Goal: Entertainment & Leisure: Consume media (video, audio)

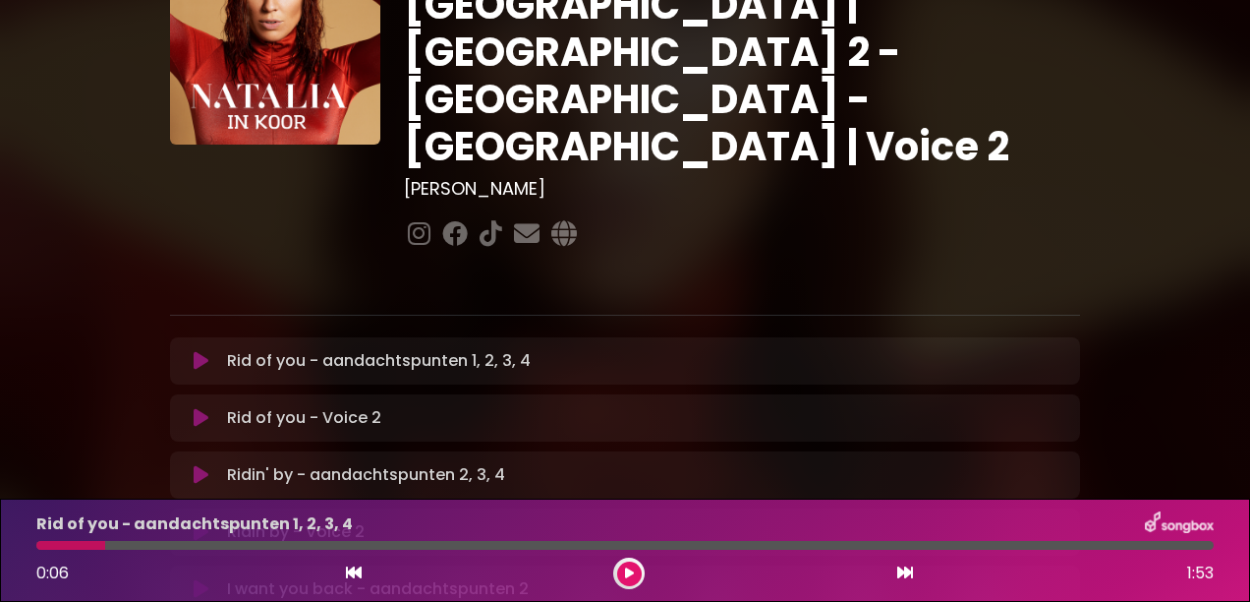
scroll to position [170, 0]
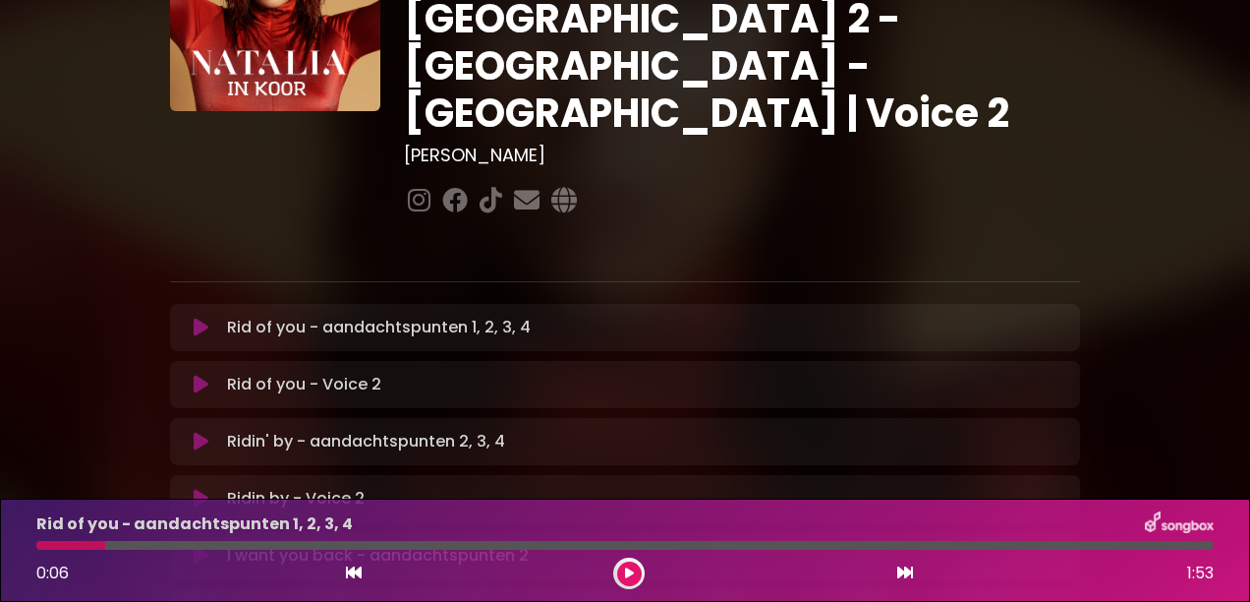
click at [428, 316] on p "Rid of you - aandachtspunten 1, 2, 3, 4 Loading Track..." at bounding box center [379, 328] width 304 height 24
click at [201, 318] on icon at bounding box center [201, 328] width 15 height 20
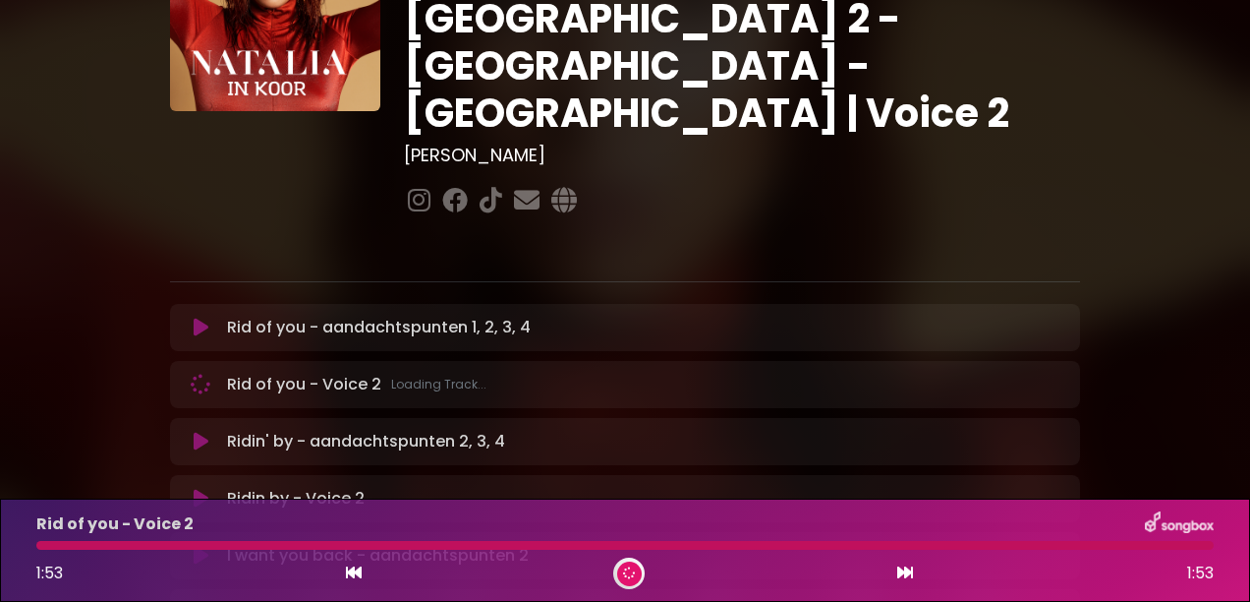
scroll to position [72, 0]
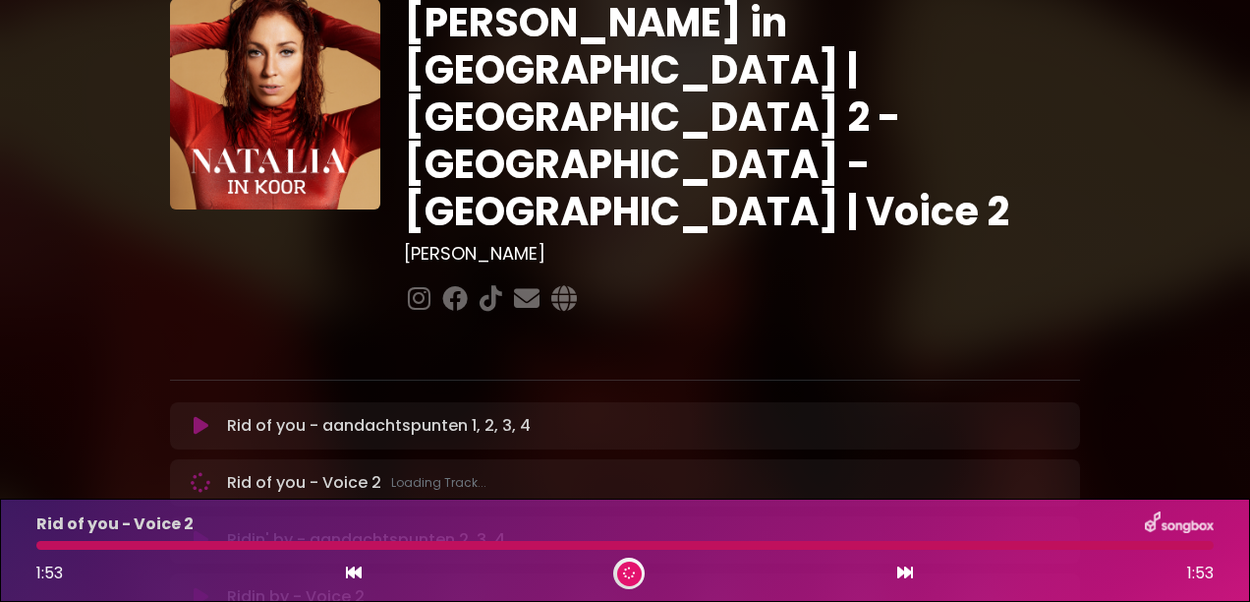
click at [351, 566] on icon at bounding box center [354, 572] width 16 height 16
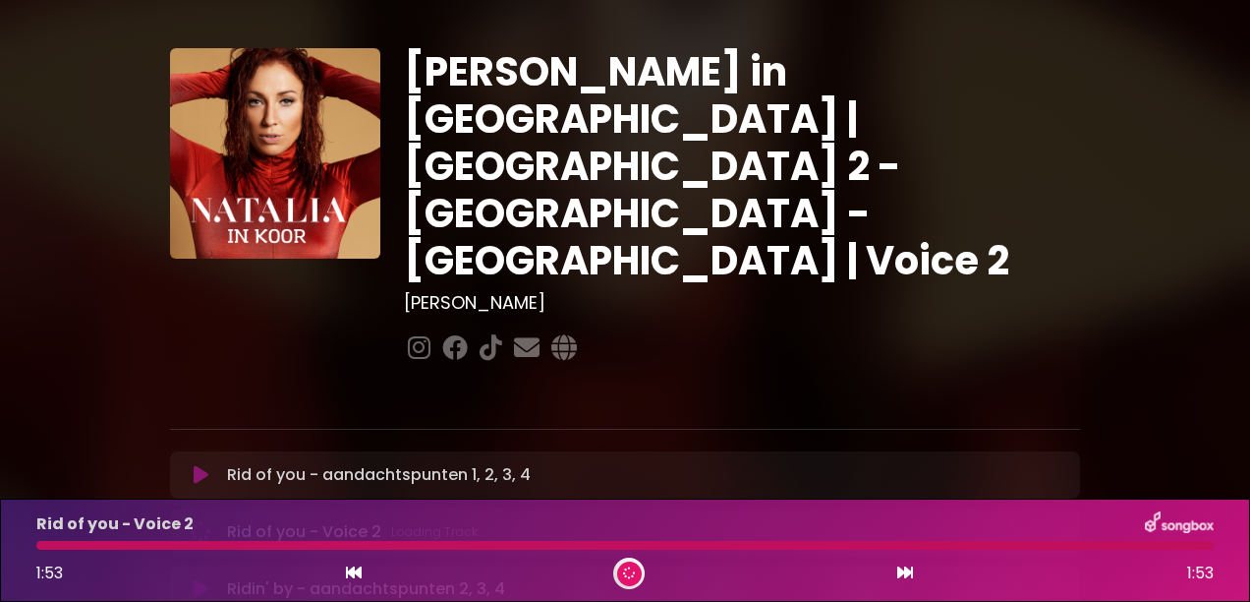
scroll to position [0, 0]
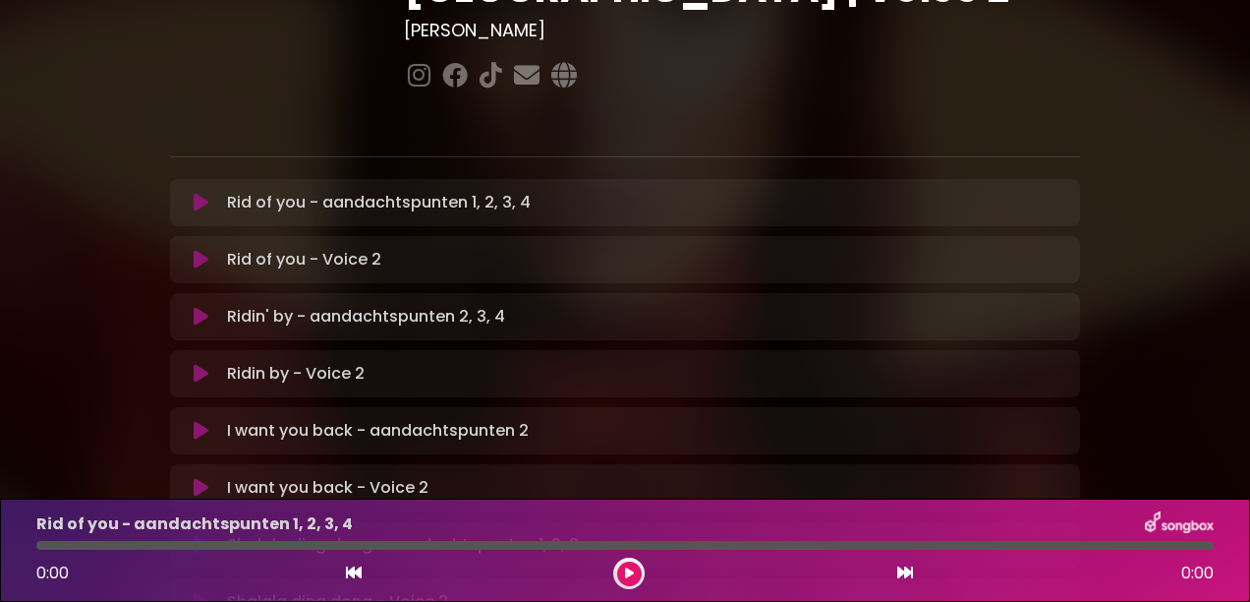
scroll to position [98, 0]
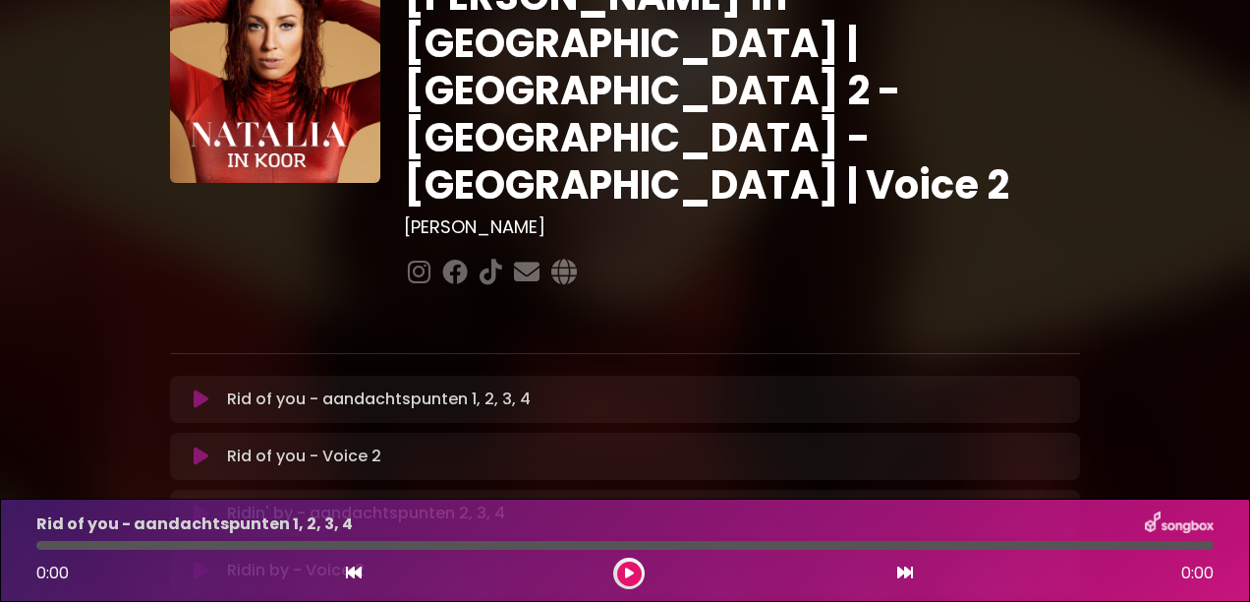
click at [192, 389] on button at bounding box center [200, 399] width 37 height 20
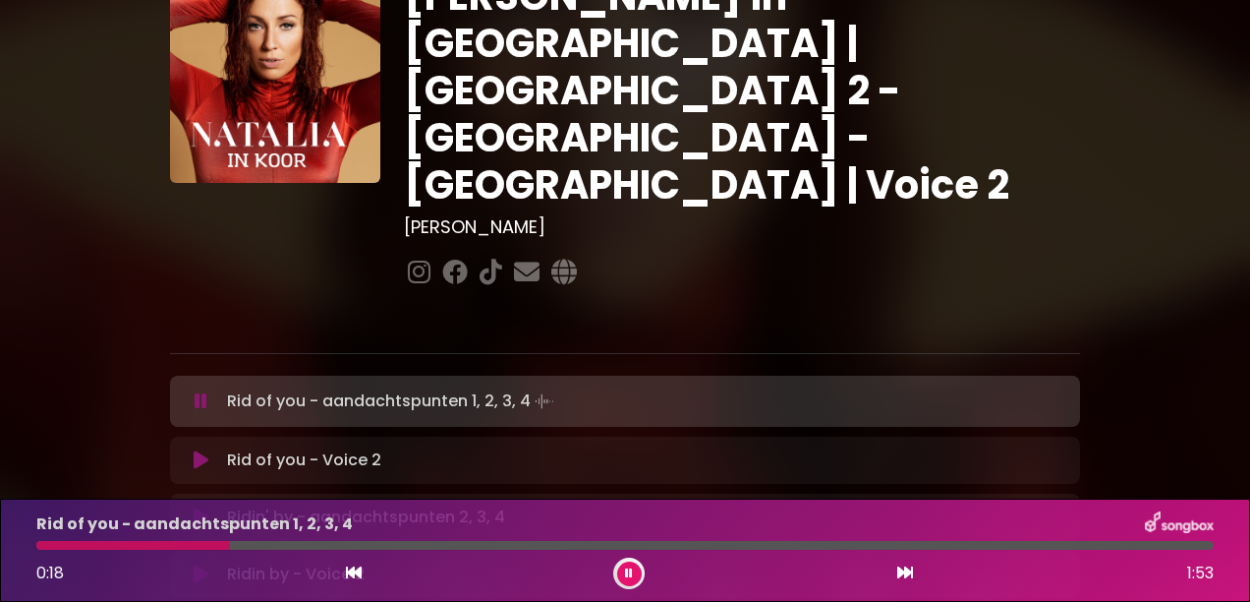
click at [190, 391] on button at bounding box center [200, 401] width 37 height 20
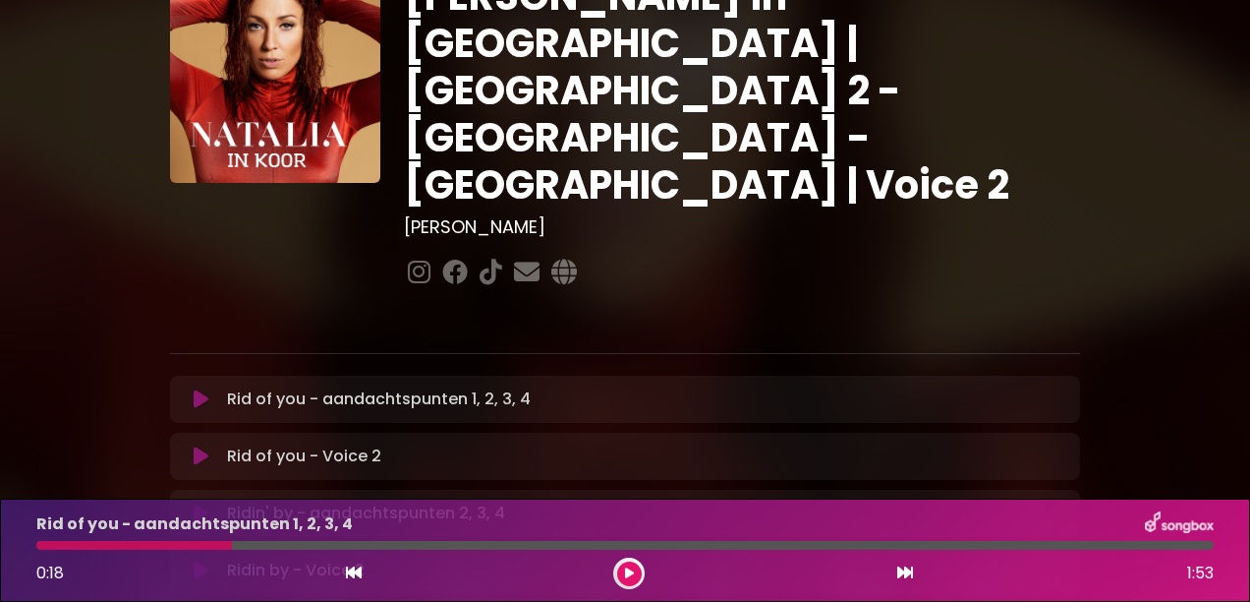
click at [194, 389] on icon at bounding box center [201, 399] width 15 height 20
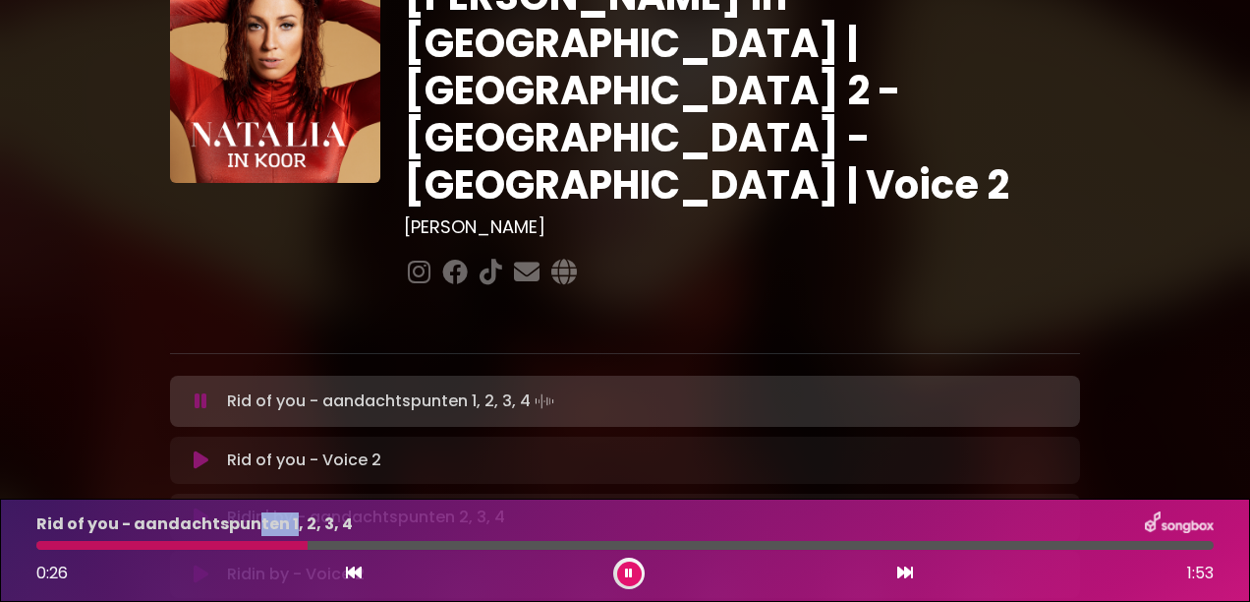
drag, startPoint x: 284, startPoint y: 537, endPoint x: 246, endPoint y: 527, distance: 39.6
click at [246, 527] on div "Rid of you - aandachtspunten 1, 2, 3, 4 0:26 1:53" at bounding box center [625, 550] width 1201 height 78
drag, startPoint x: 246, startPoint y: 527, endPoint x: 347, endPoint y: 564, distance: 107.9
click at [347, 564] on button at bounding box center [354, 573] width 18 height 26
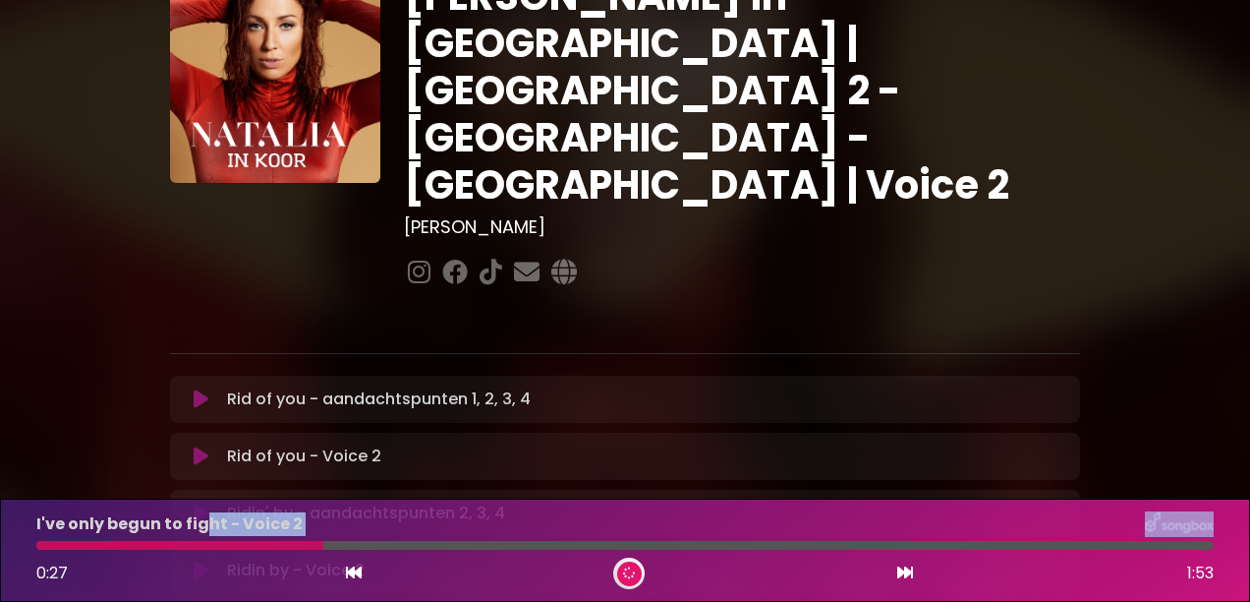
drag, startPoint x: 326, startPoint y: 539, endPoint x: 202, endPoint y: 531, distance: 124.1
click at [202, 531] on div "I've only begun to fight - Voice 2 0:27 1:53" at bounding box center [625, 550] width 1201 height 78
drag, startPoint x: 355, startPoint y: 566, endPoint x: 264, endPoint y: 556, distance: 91.0
click at [264, 556] on div "I've only begun to fight - Voice 2 0:27 1:53" at bounding box center [625, 550] width 1201 height 78
click at [351, 570] on icon at bounding box center [354, 572] width 16 height 16
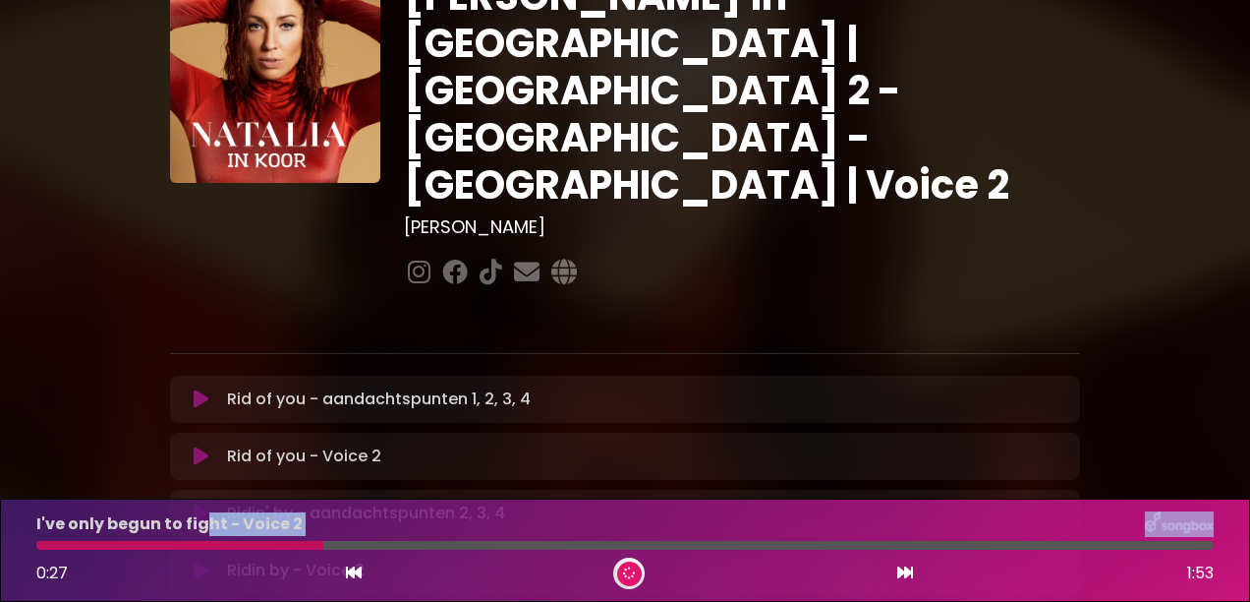
click at [355, 572] on icon at bounding box center [354, 572] width 16 height 16
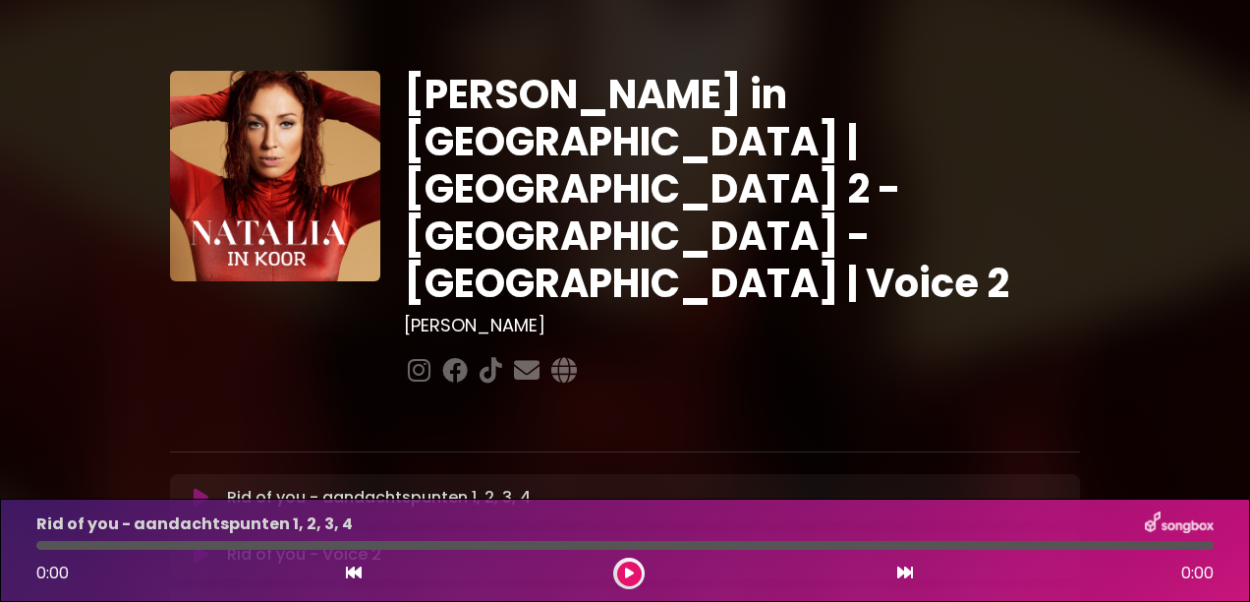
click at [202, 488] on icon at bounding box center [201, 498] width 15 height 20
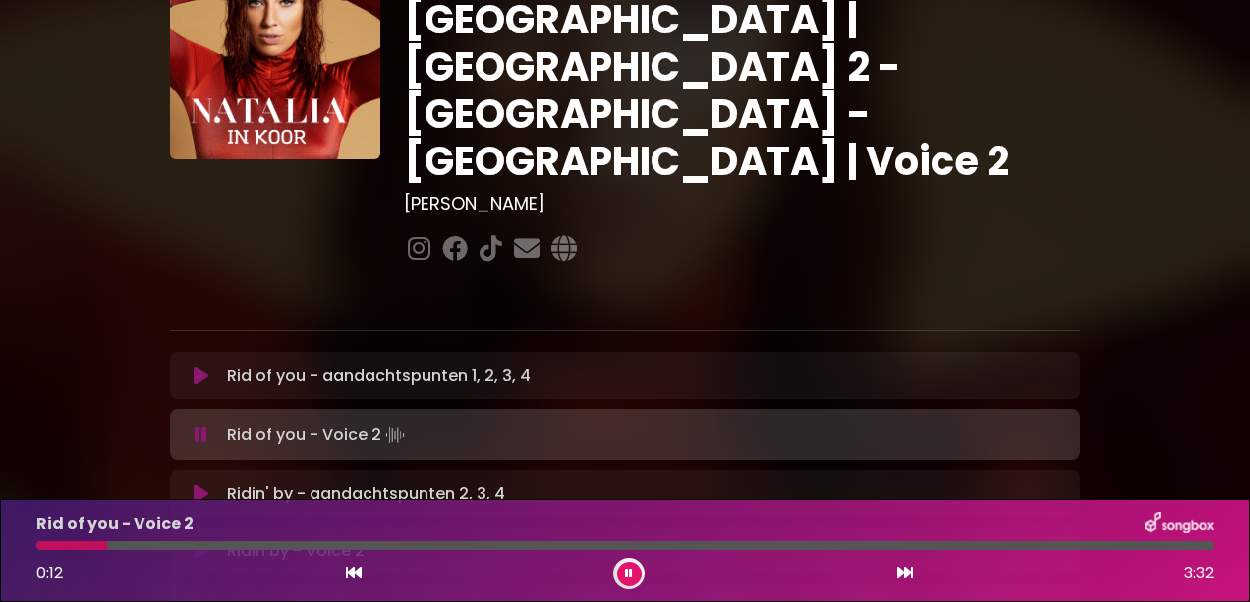
scroll to position [98, 0]
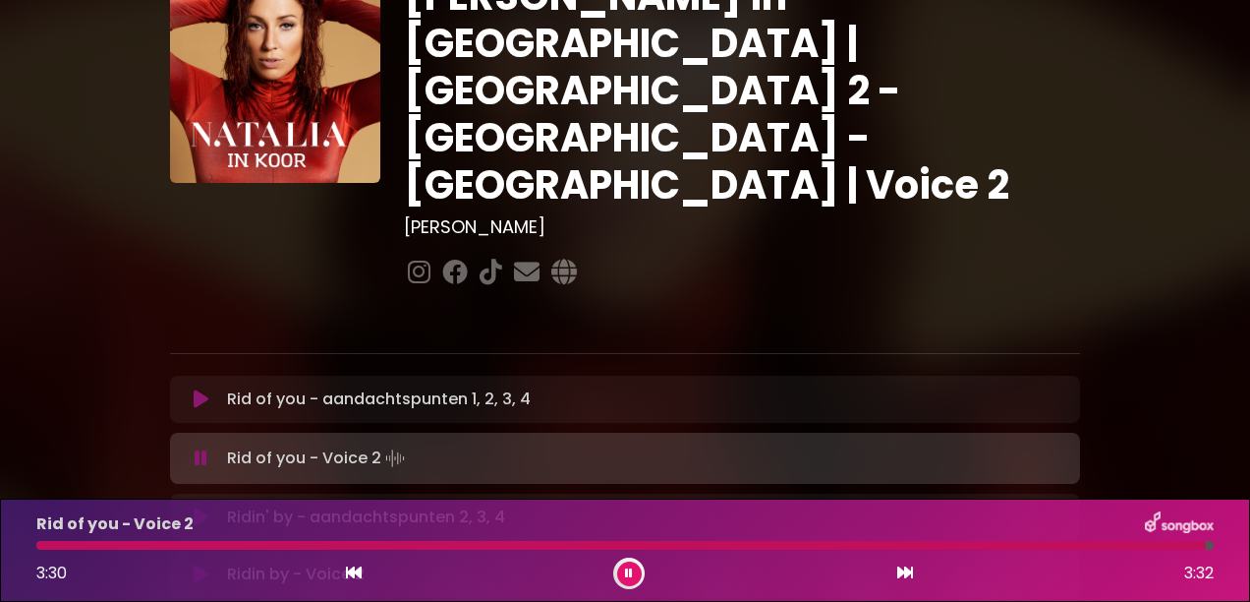
click at [202, 507] on icon at bounding box center [201, 517] width 15 height 20
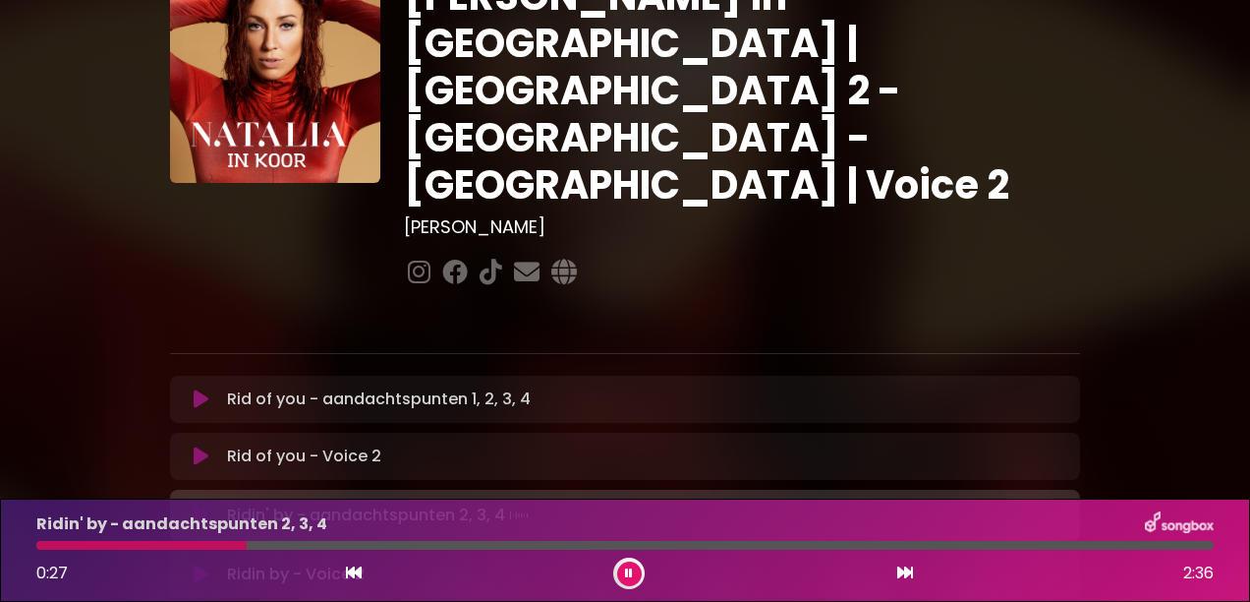
click at [206, 505] on button at bounding box center [200, 515] width 37 height 20
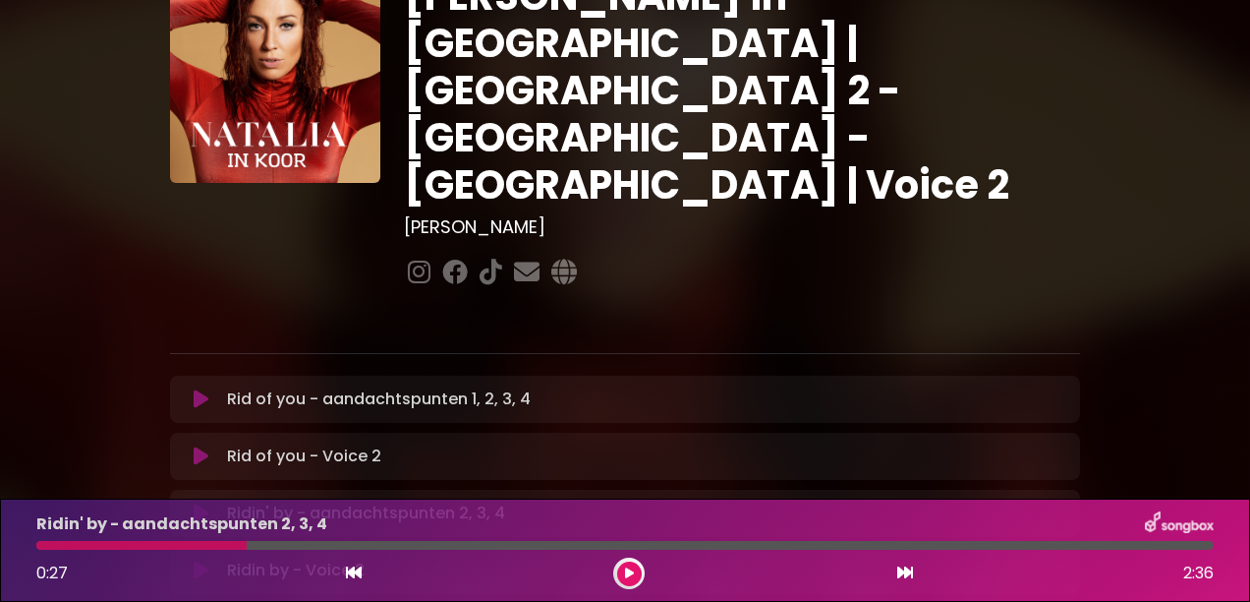
click at [190, 503] on button at bounding box center [200, 513] width 37 height 20
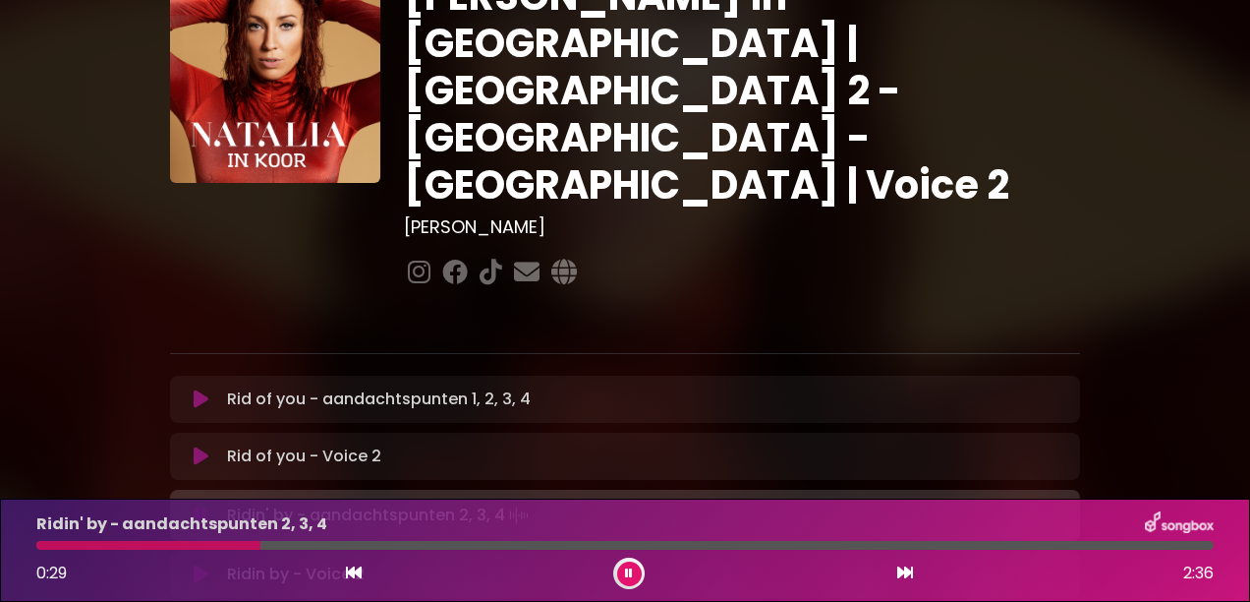
click at [194, 505] on button at bounding box center [200, 515] width 37 height 20
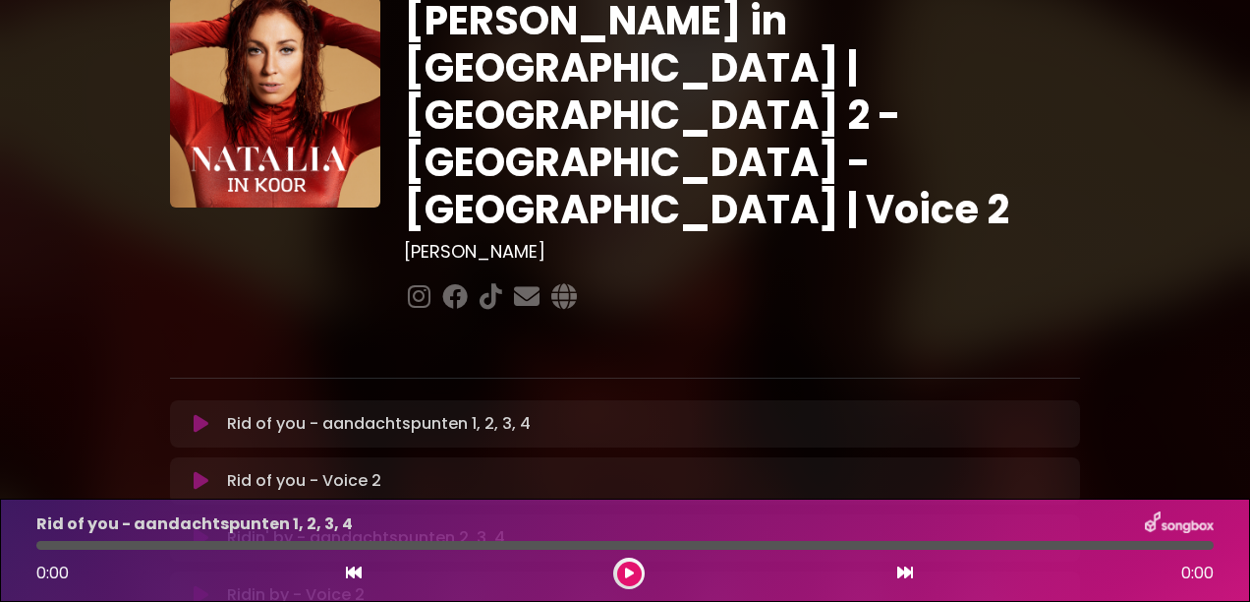
scroll to position [98, 0]
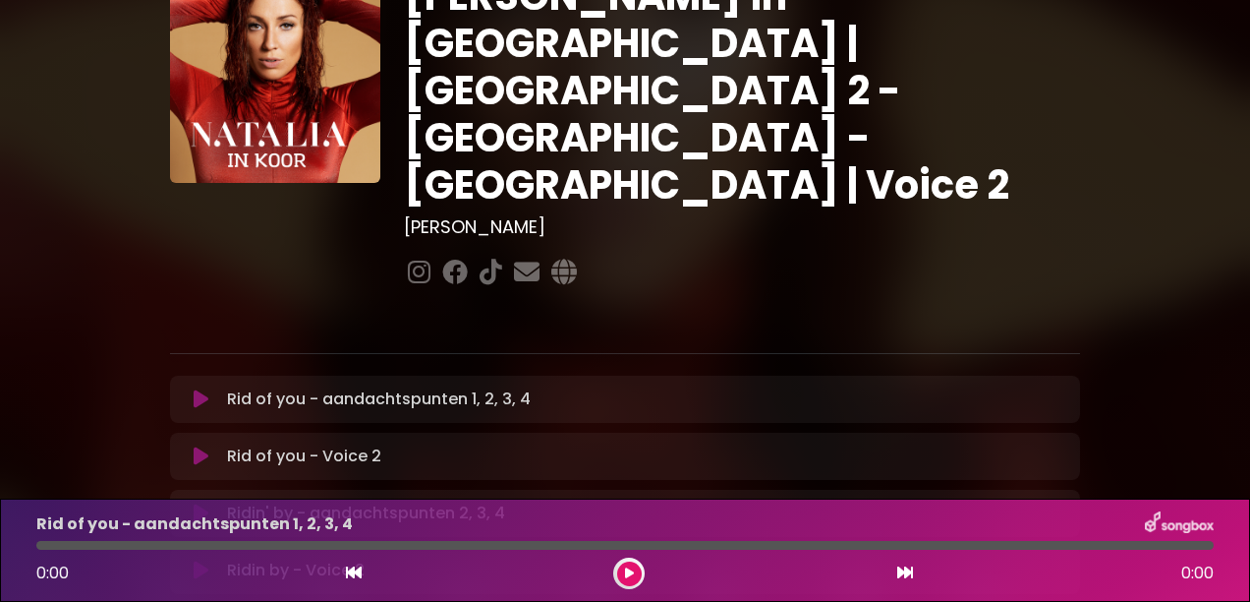
click at [196, 501] on div "Ridin' by - aandachtspunten 2, 3, 4 Loading Track..." at bounding box center [625, 513] width 887 height 24
click at [199, 503] on icon at bounding box center [201, 513] width 15 height 20
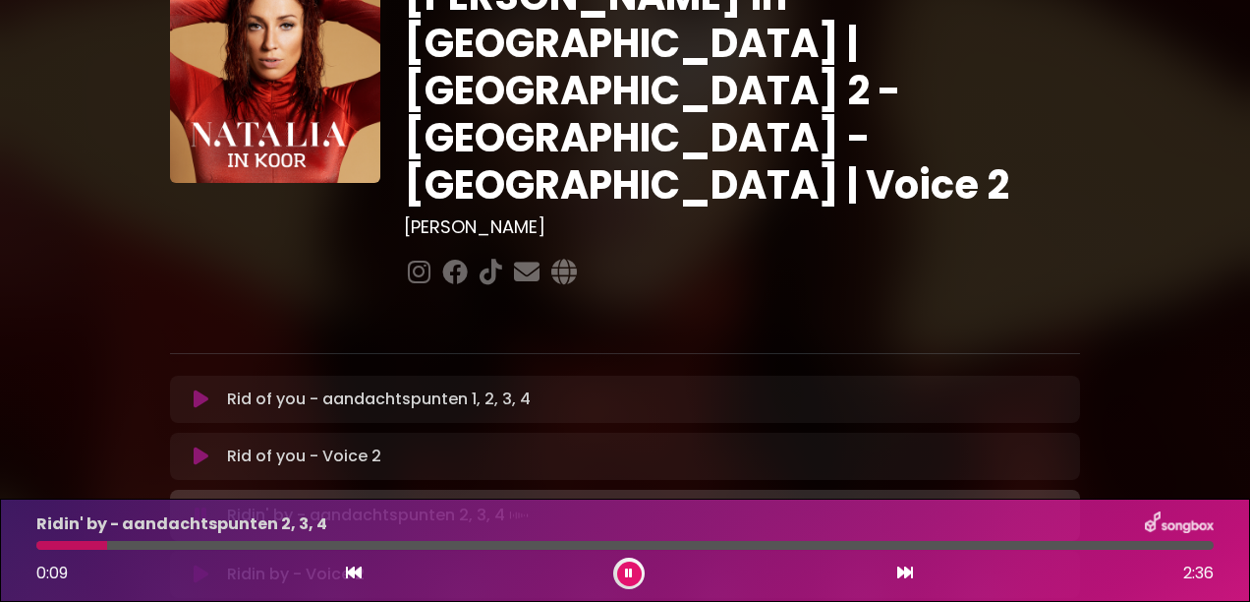
click at [200, 505] on icon at bounding box center [201, 515] width 13 height 20
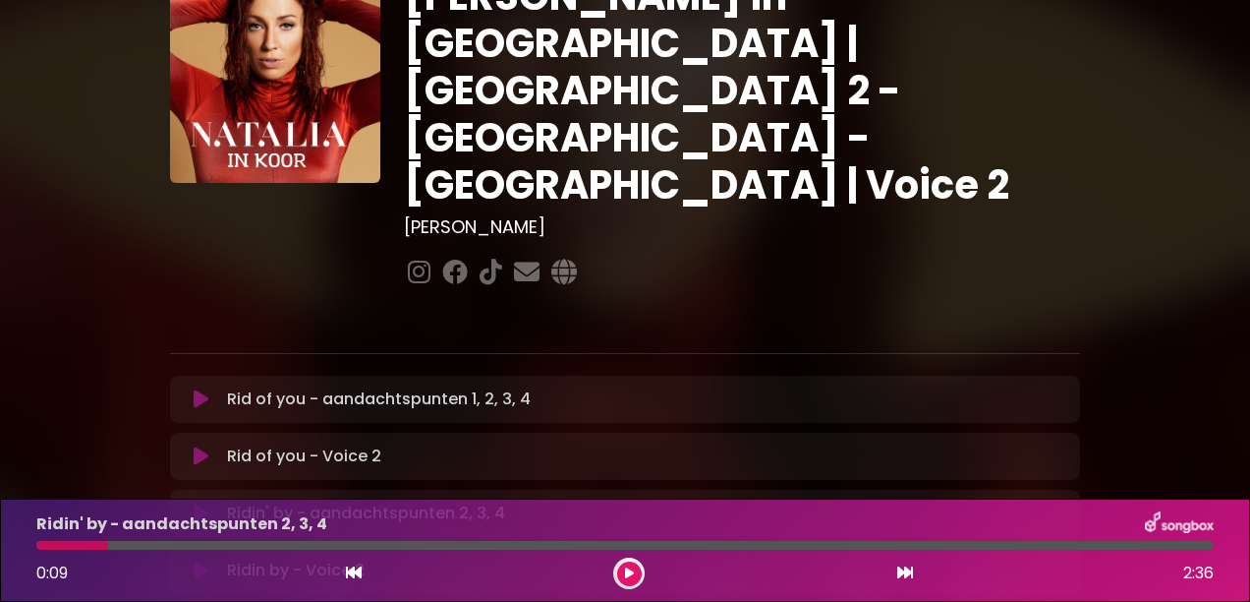
click at [195, 503] on icon at bounding box center [201, 513] width 15 height 20
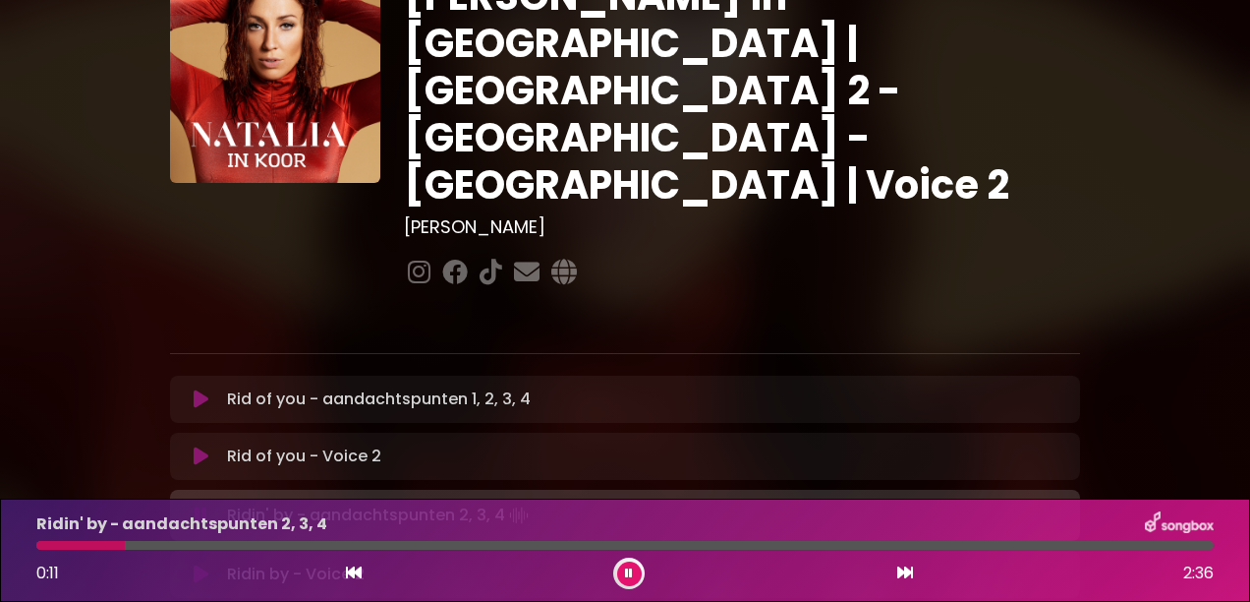
click at [199, 505] on icon at bounding box center [201, 515] width 13 height 20
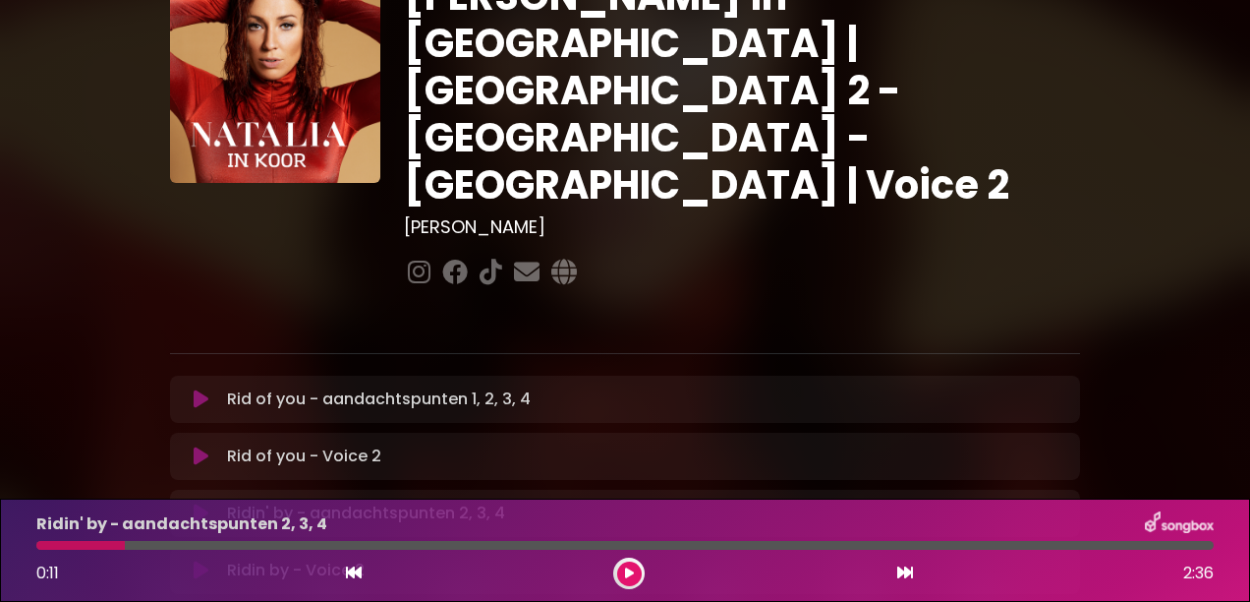
click at [200, 503] on icon at bounding box center [201, 513] width 15 height 20
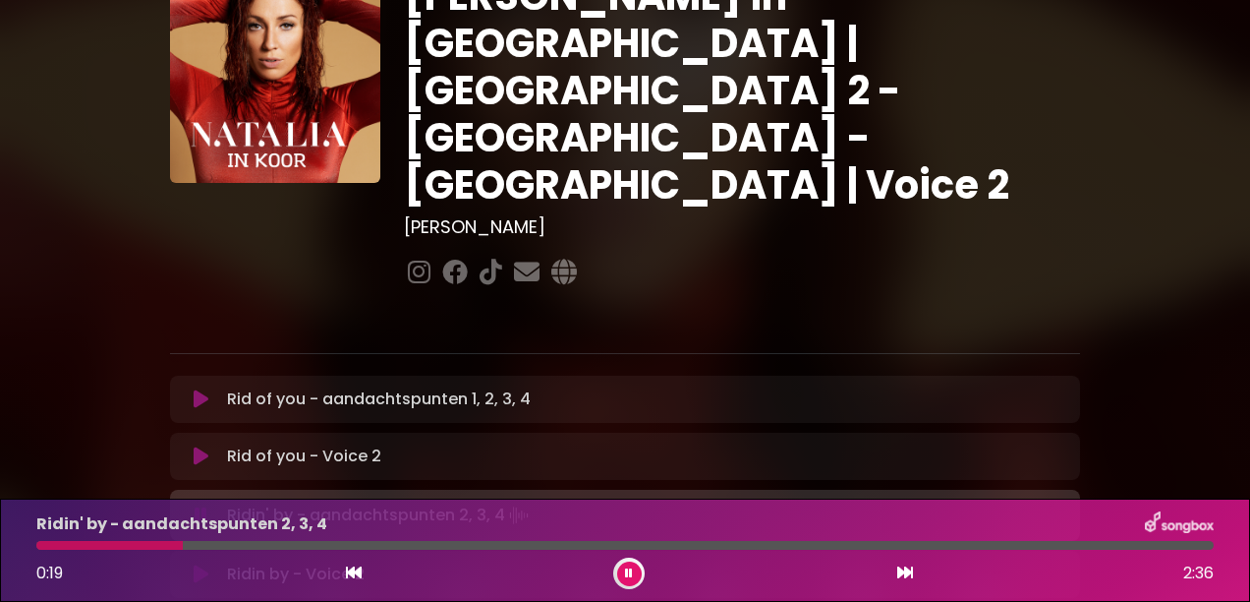
click at [200, 505] on icon at bounding box center [201, 515] width 13 height 20
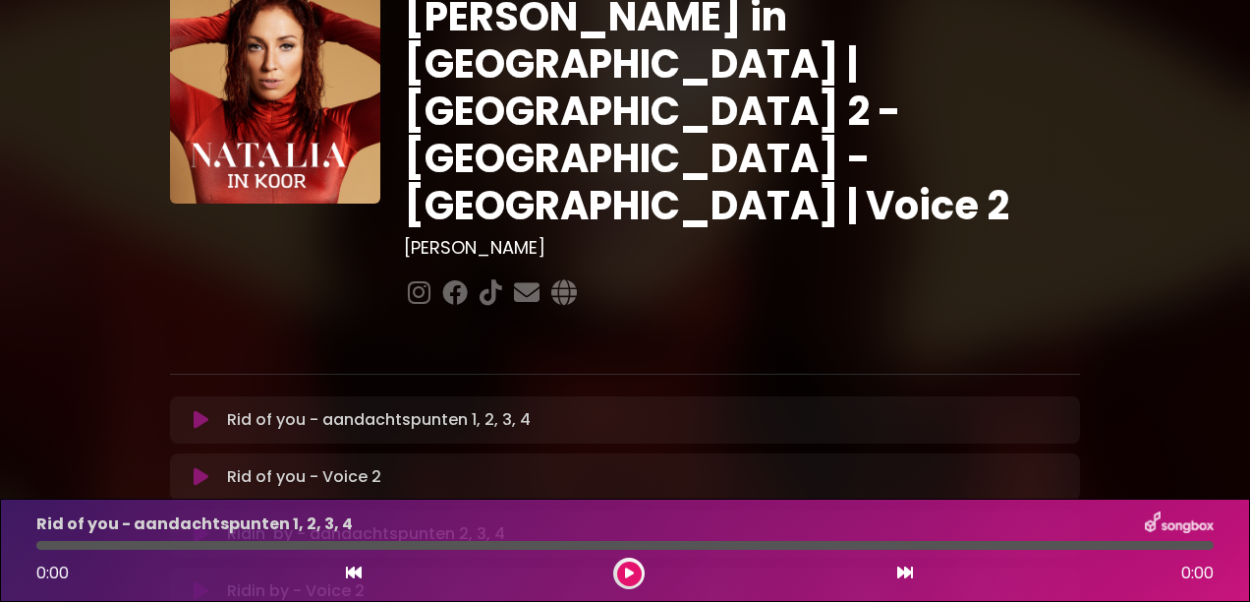
scroll to position [98, 0]
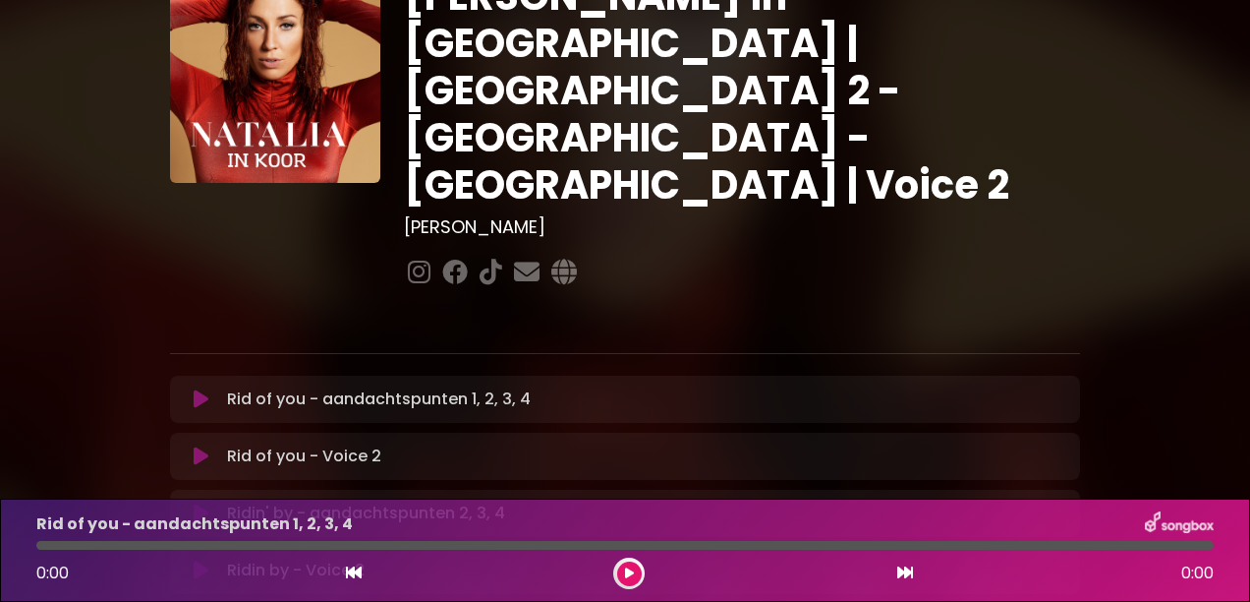
click at [199, 503] on icon at bounding box center [201, 513] width 15 height 20
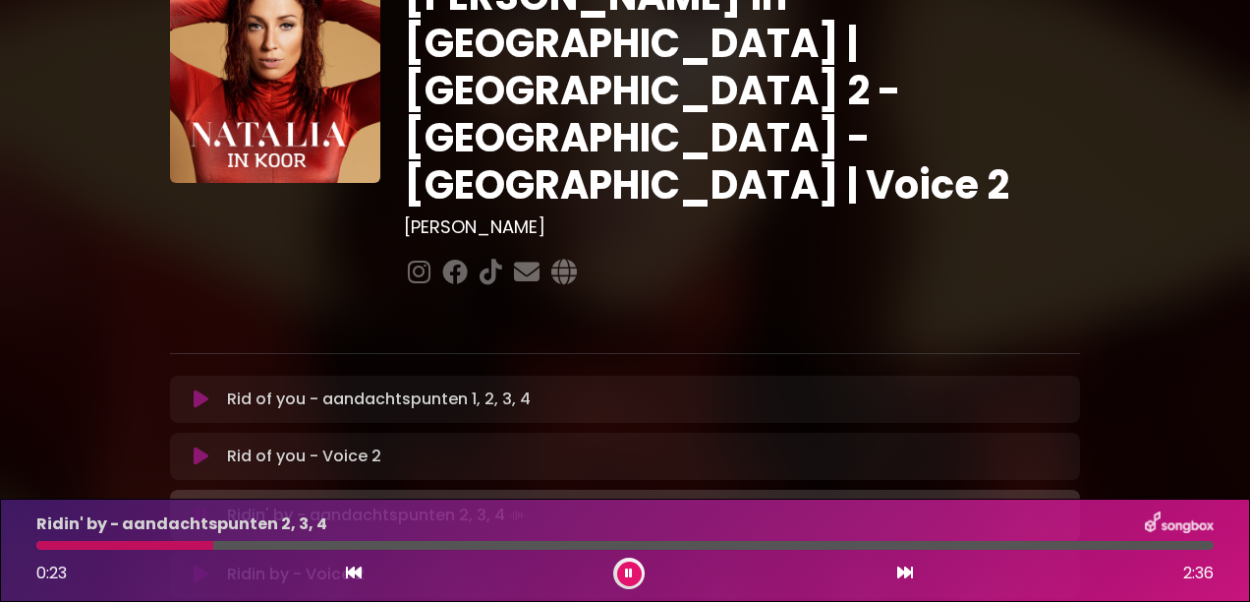
click at [198, 505] on icon at bounding box center [201, 515] width 13 height 20
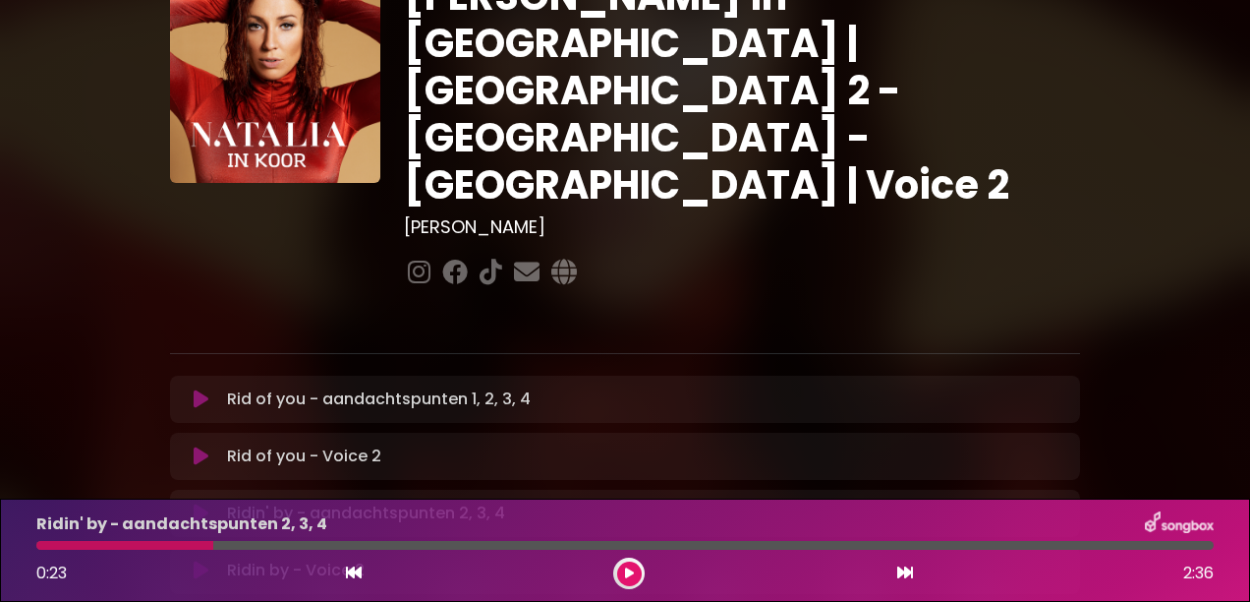
click at [199, 503] on icon at bounding box center [201, 513] width 15 height 20
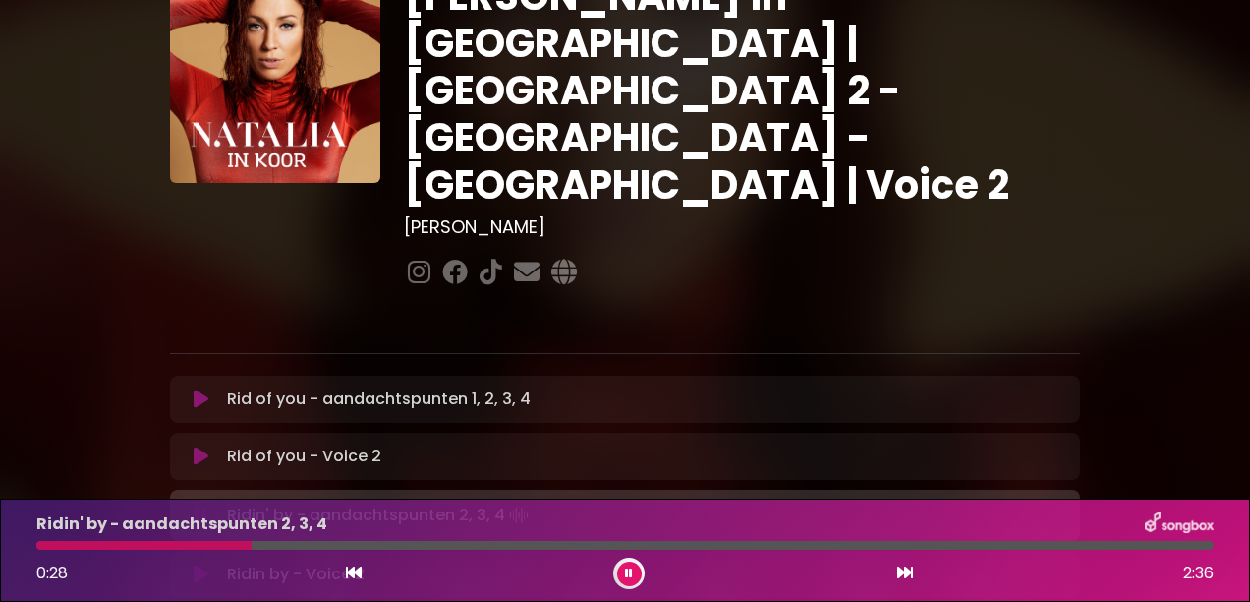
click at [199, 505] on icon at bounding box center [201, 515] width 13 height 20
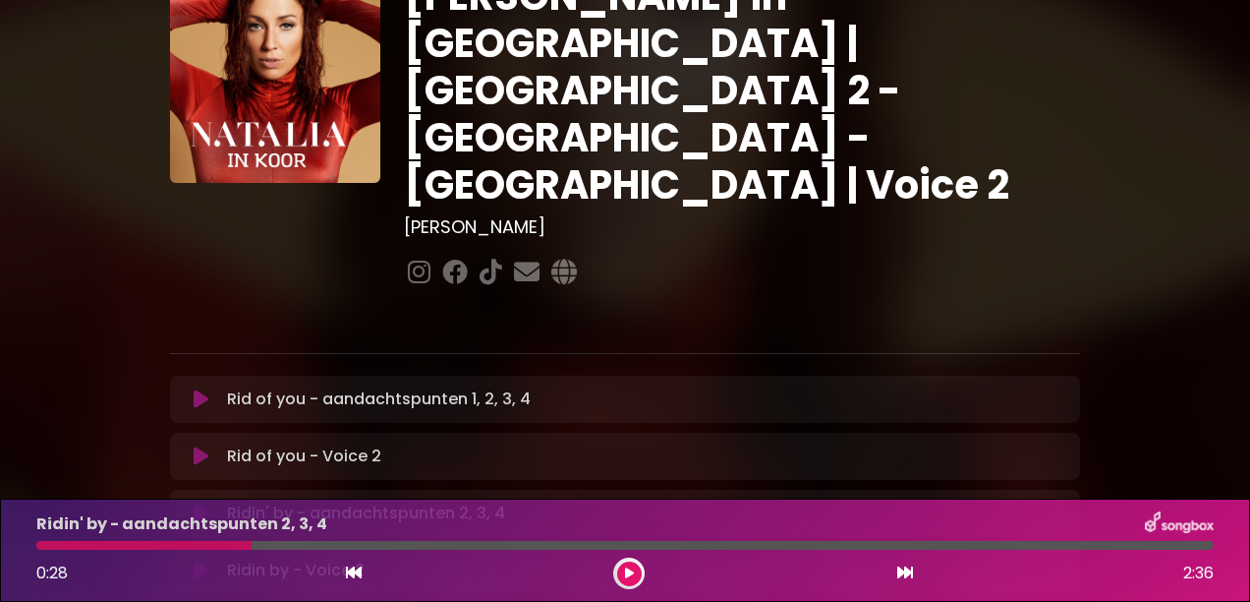
click at [199, 503] on icon at bounding box center [201, 513] width 15 height 20
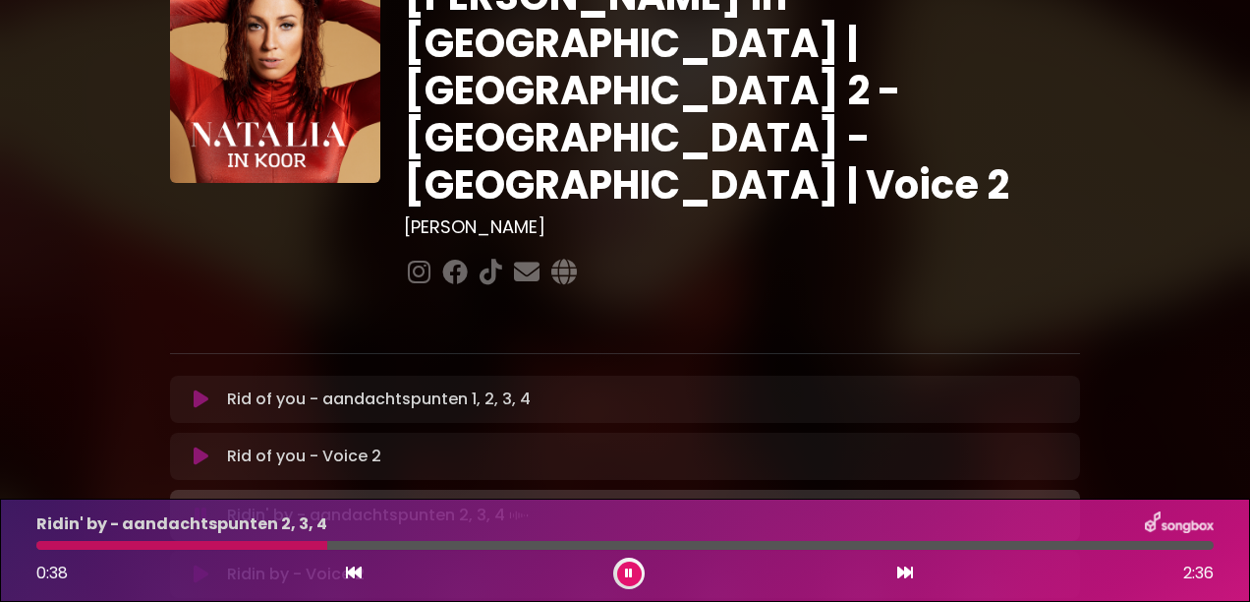
click at [199, 505] on icon at bounding box center [201, 515] width 13 height 20
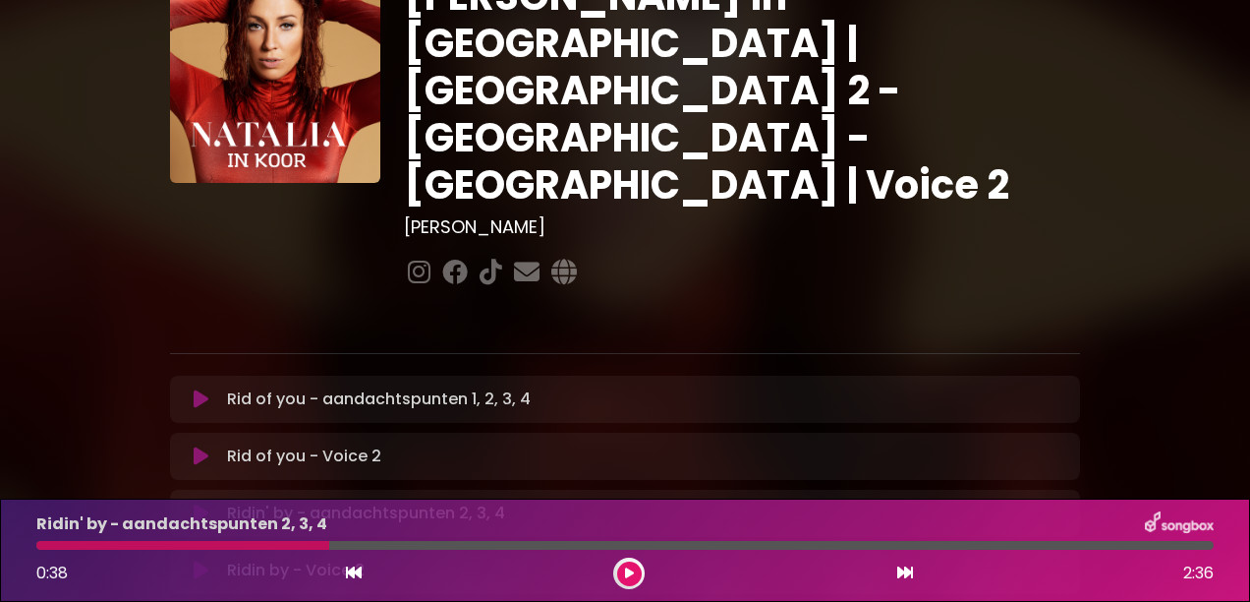
click at [199, 503] on icon at bounding box center [201, 513] width 15 height 20
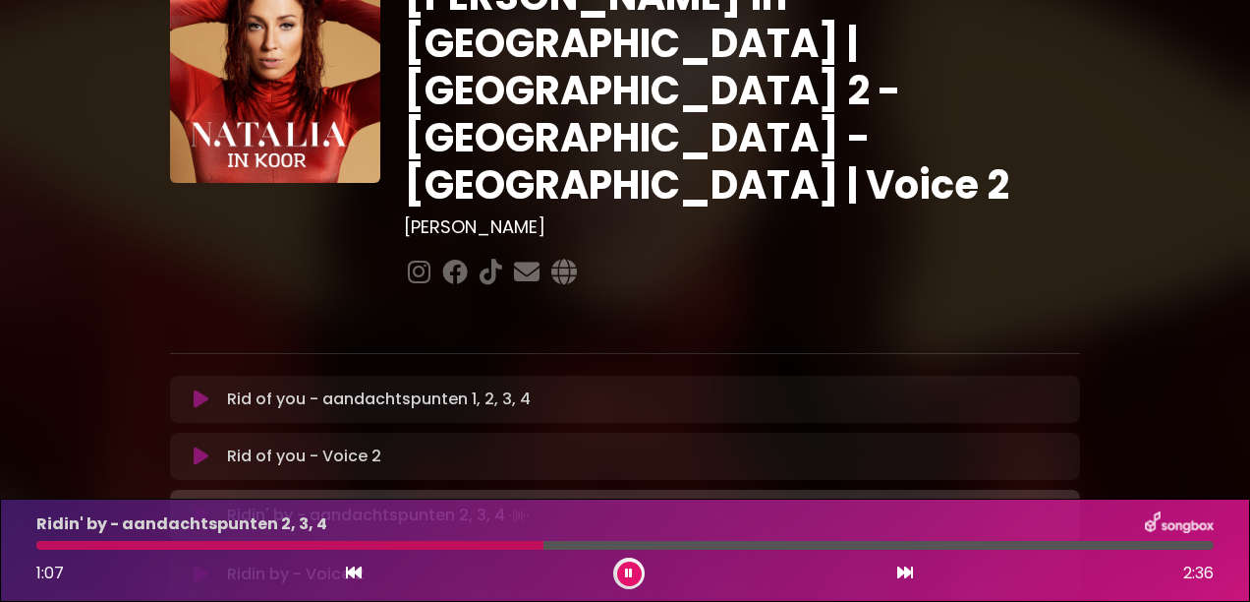
click at [199, 505] on icon at bounding box center [201, 515] width 13 height 20
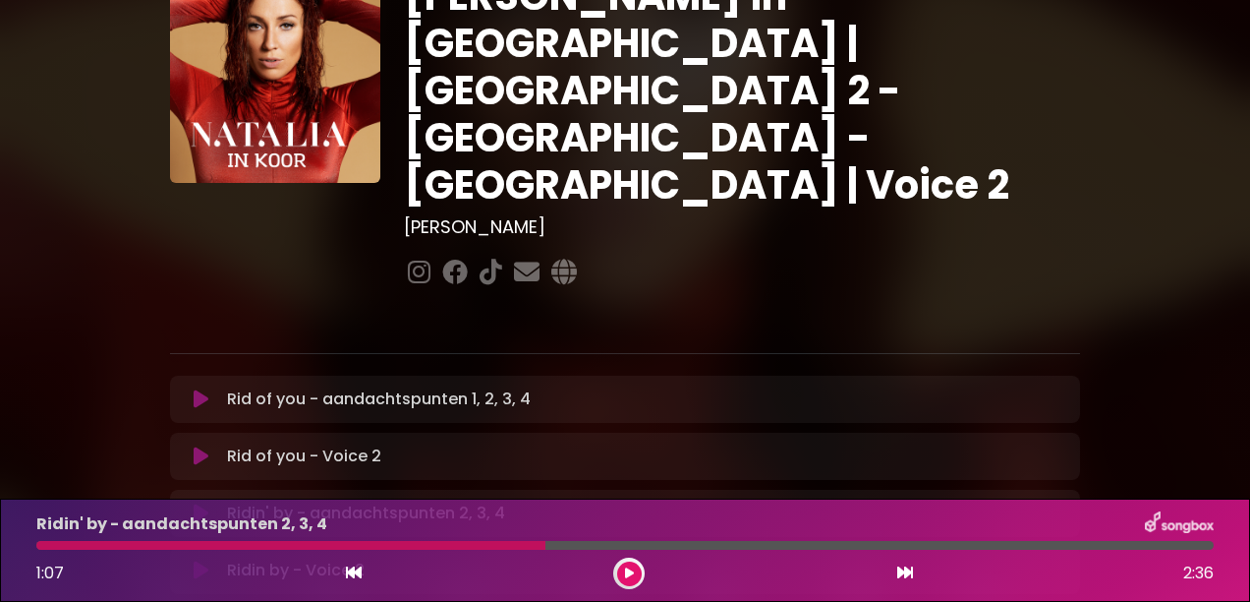
click at [199, 503] on icon at bounding box center [201, 513] width 15 height 20
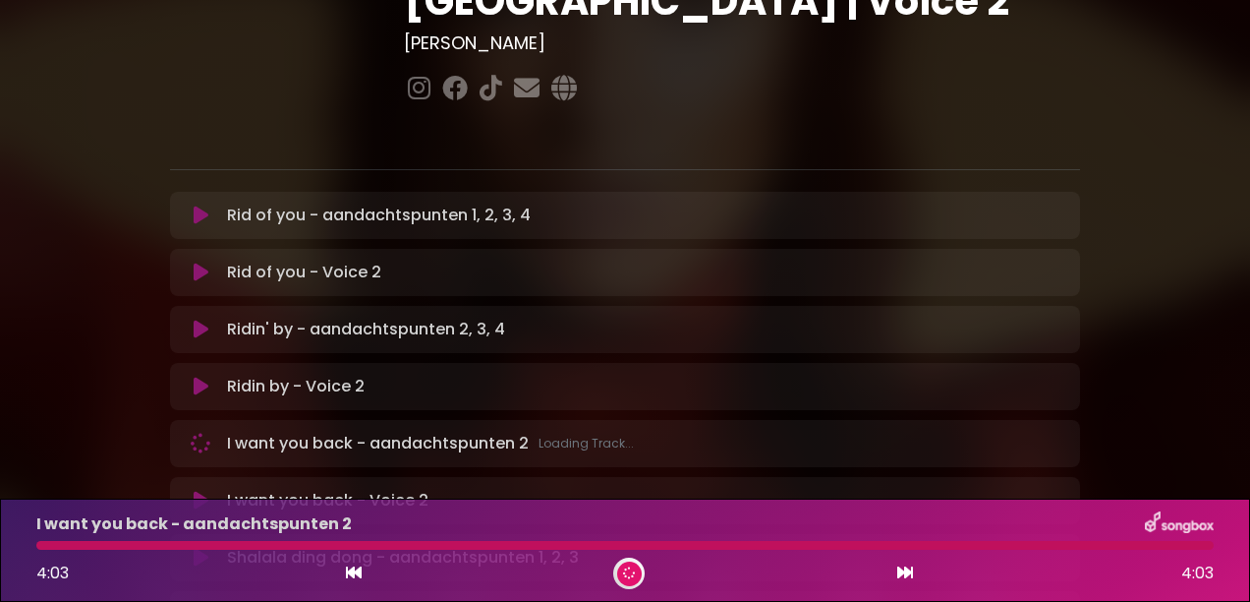
scroll to position [295, 0]
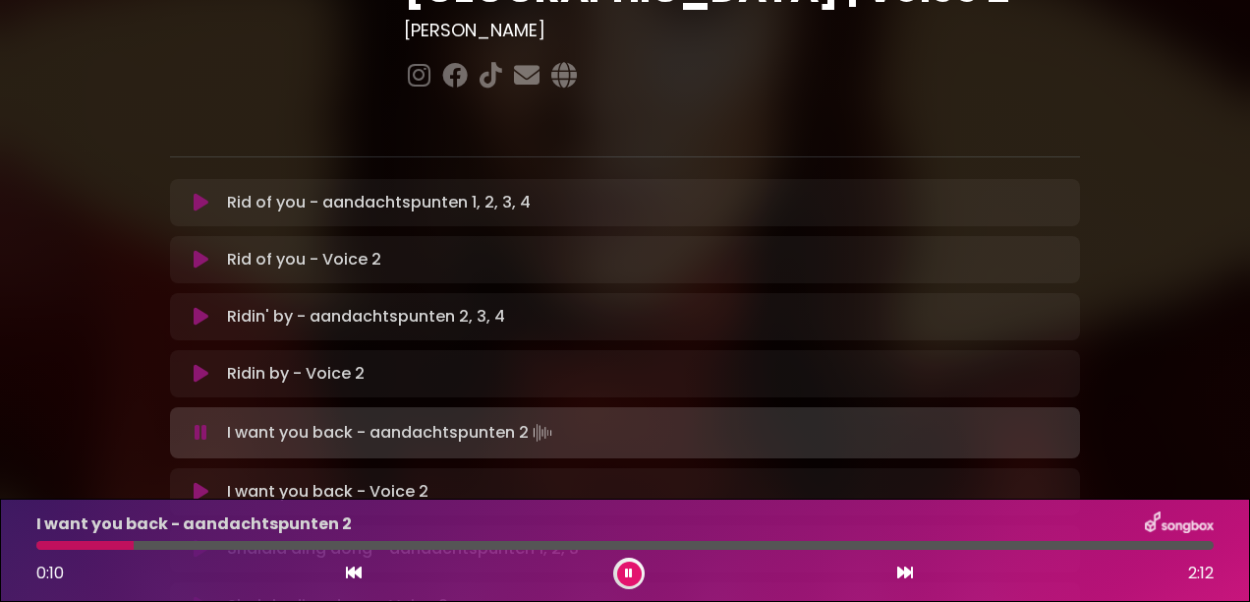
click at [202, 426] on icon at bounding box center [201, 433] width 21 height 15
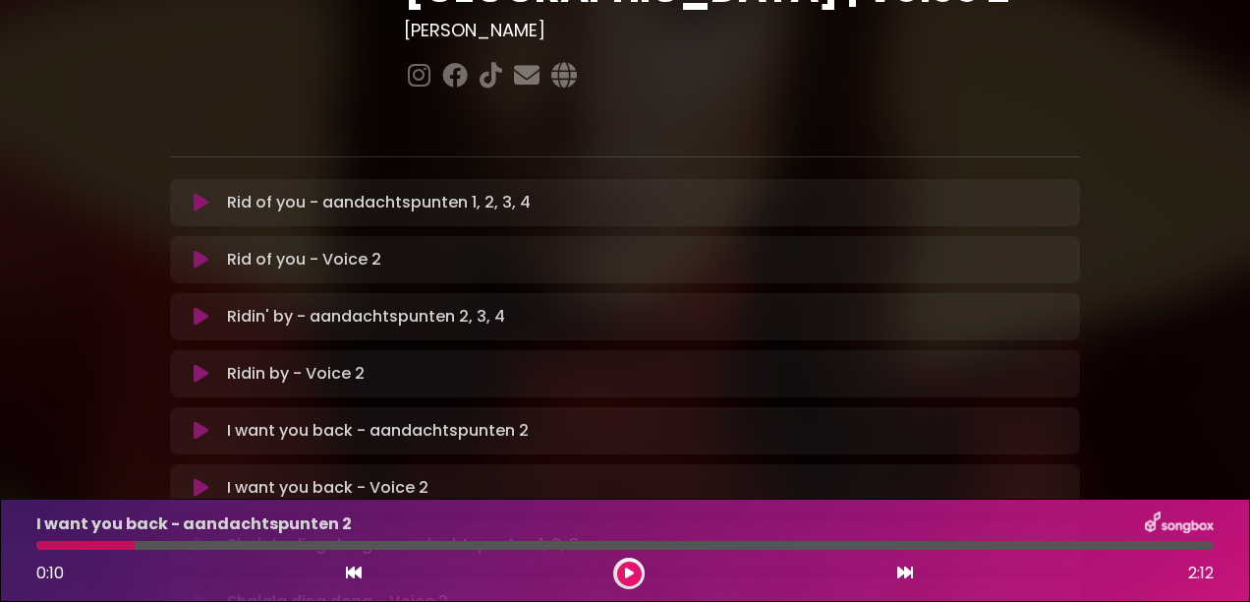
click at [196, 420] on icon at bounding box center [201, 431] width 20 height 23
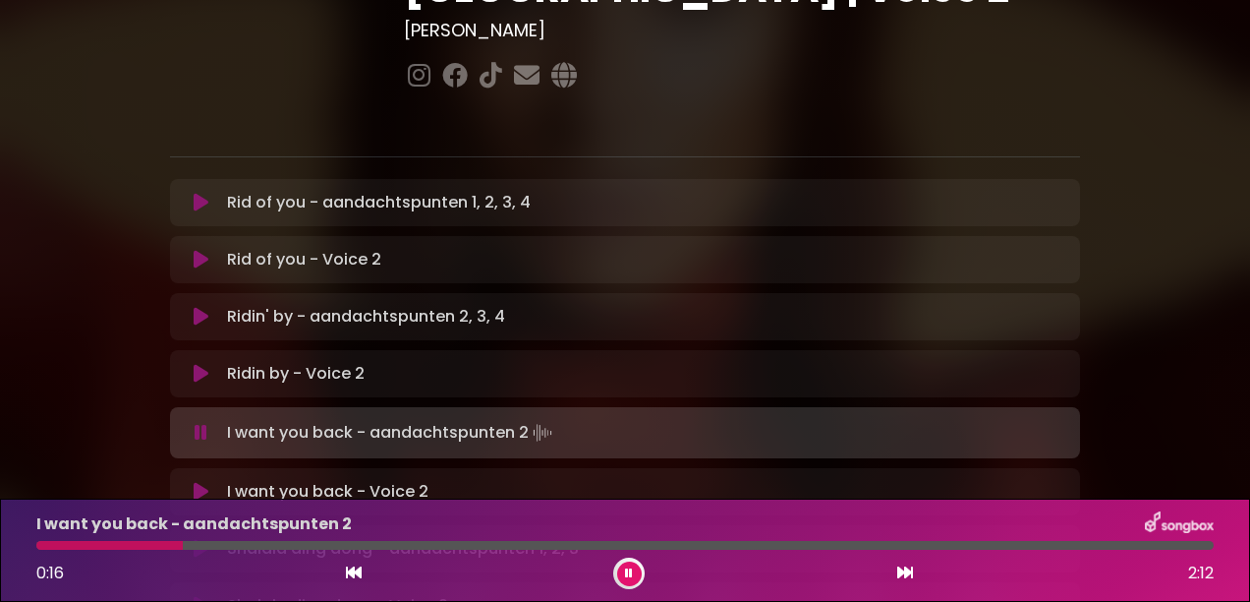
click at [196, 422] on icon at bounding box center [201, 433] width 16 height 22
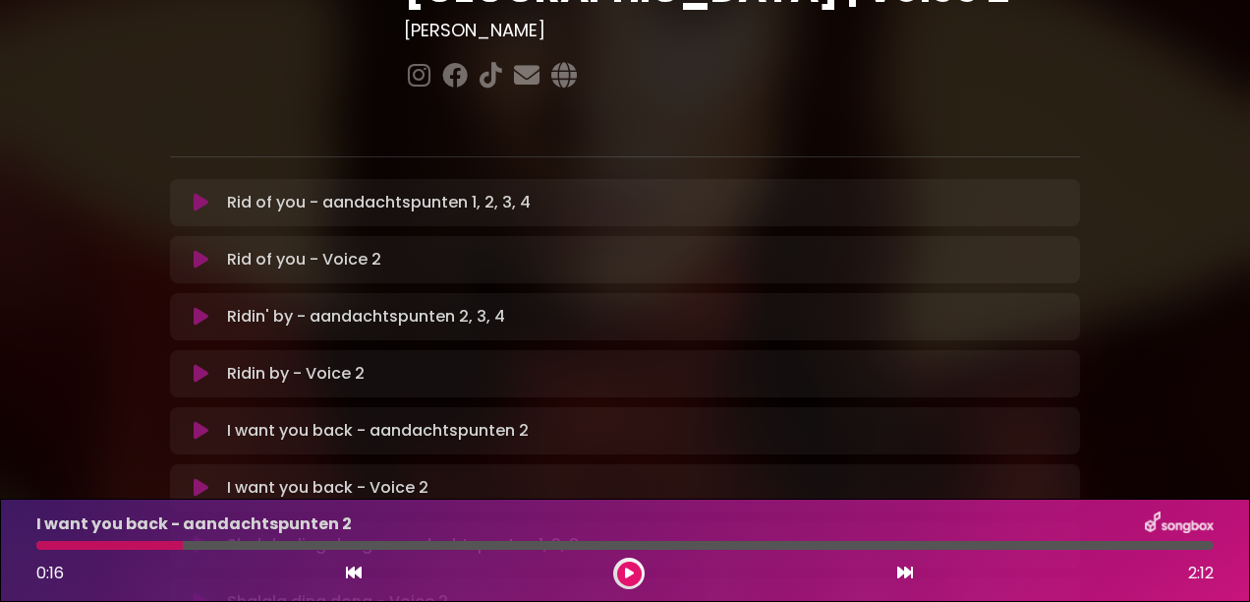
click at [196, 420] on icon at bounding box center [201, 431] width 18 height 22
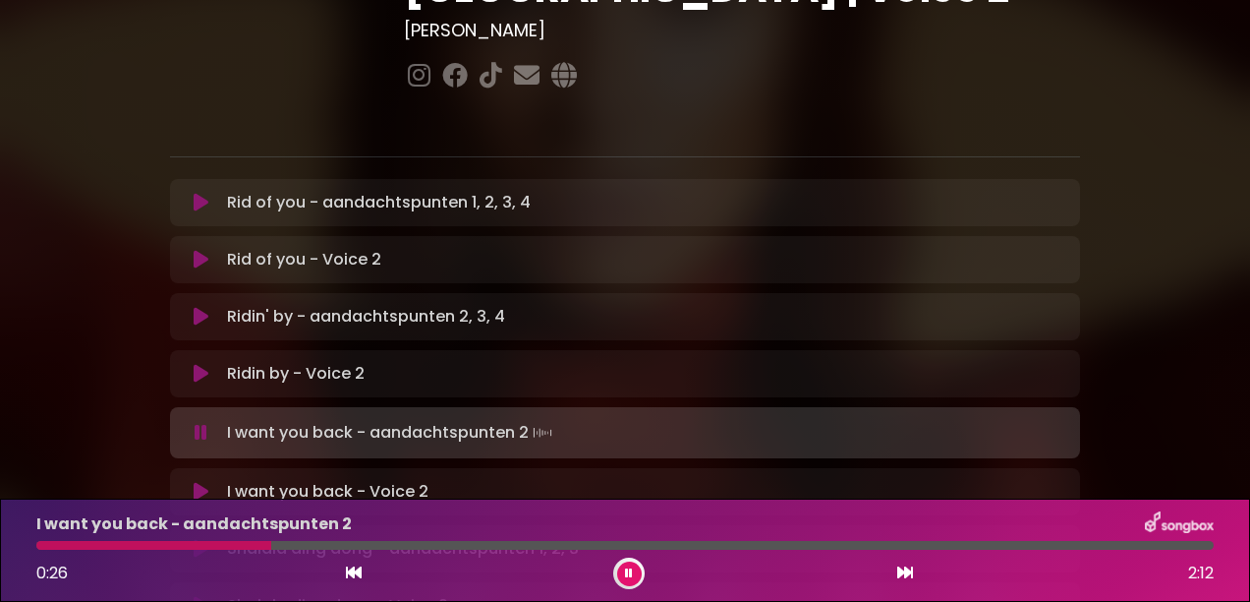
click at [196, 422] on icon at bounding box center [201, 433] width 17 height 22
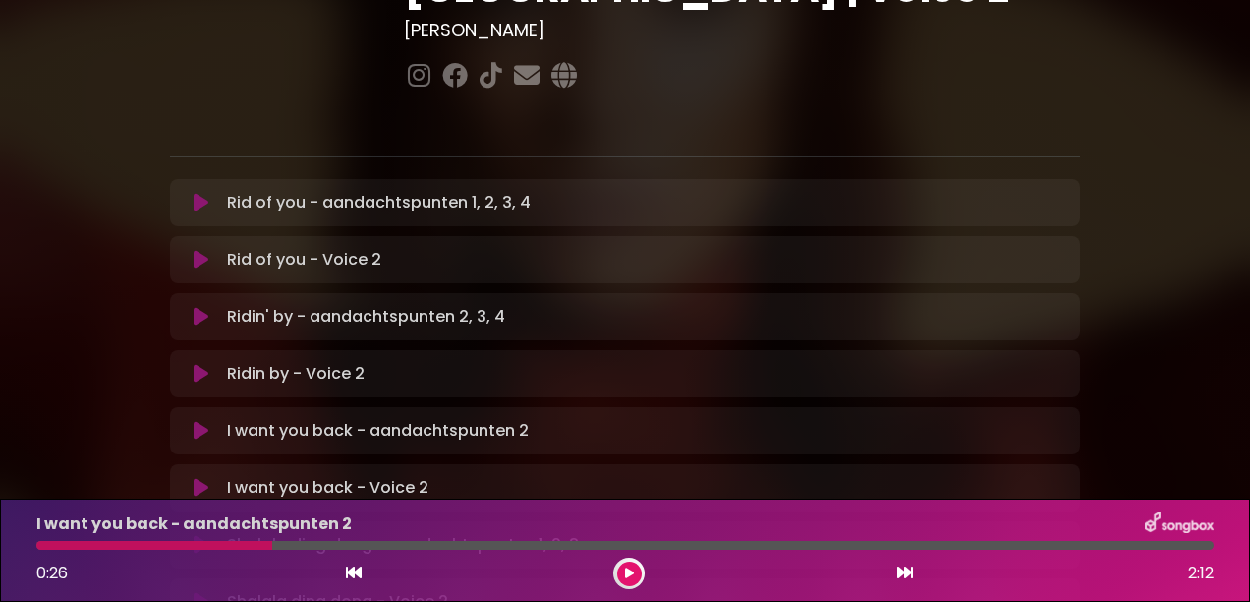
click at [196, 420] on icon at bounding box center [201, 431] width 19 height 23
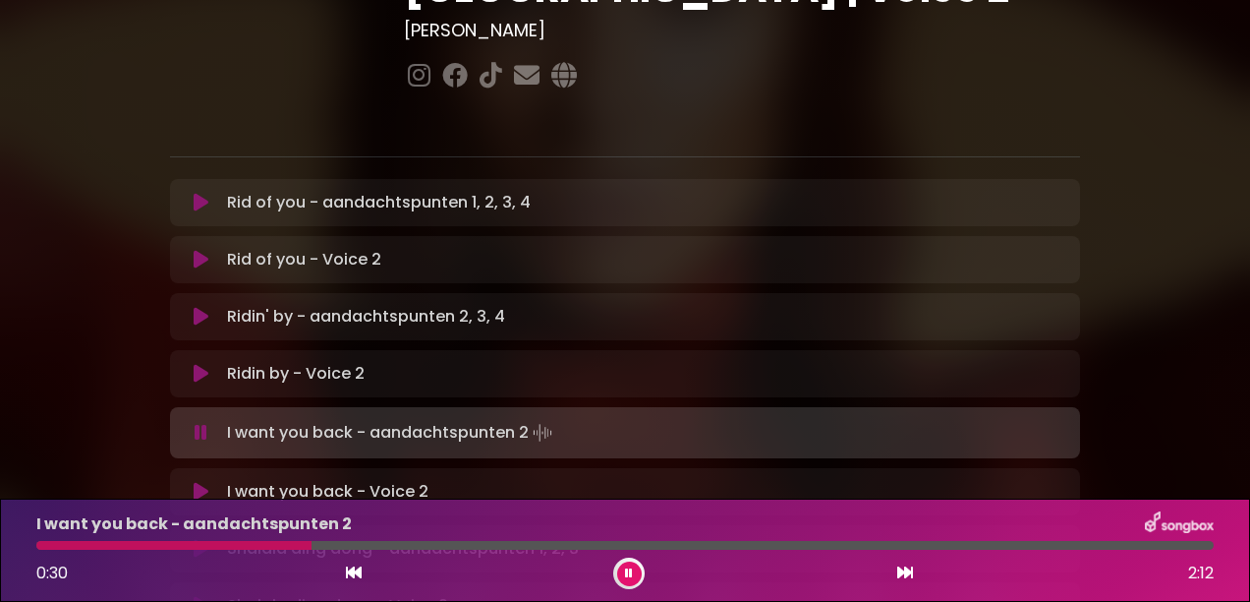
click at [196, 423] on icon at bounding box center [201, 433] width 15 height 21
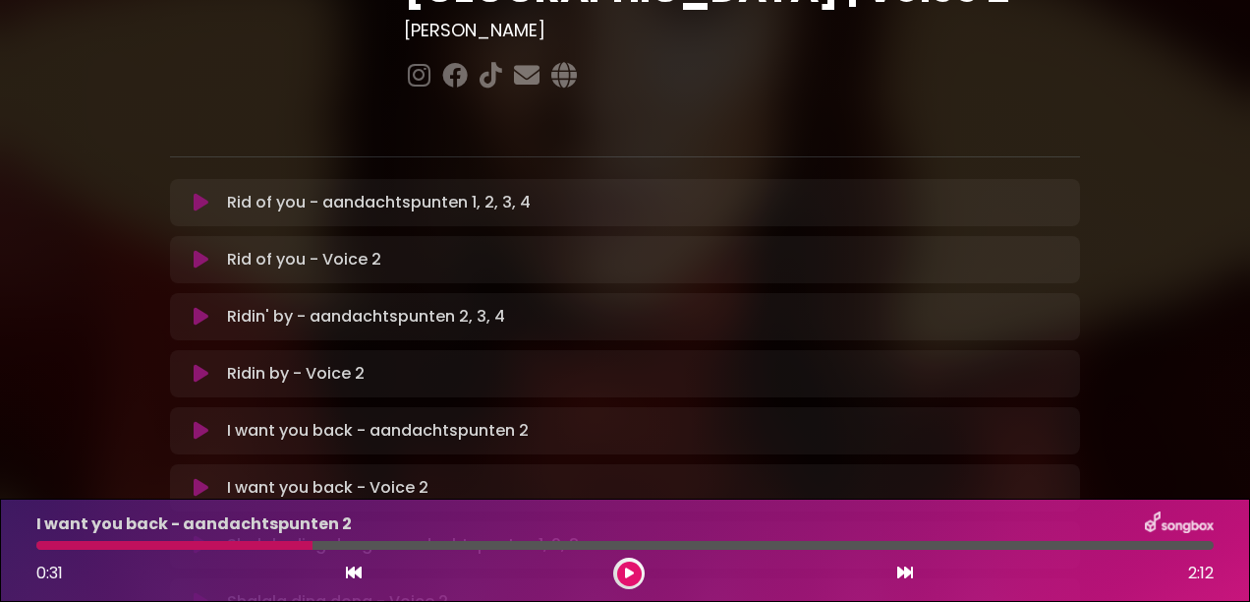
click at [196, 420] on icon at bounding box center [201, 432] width 20 height 24
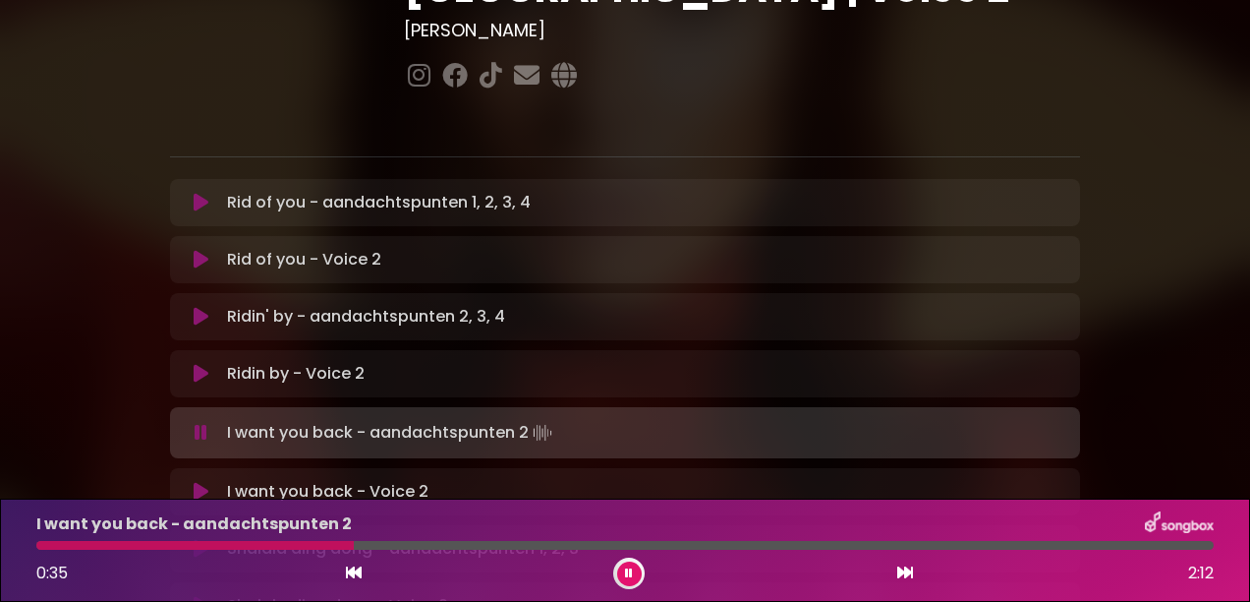
click at [196, 422] on icon at bounding box center [201, 433] width 24 height 23
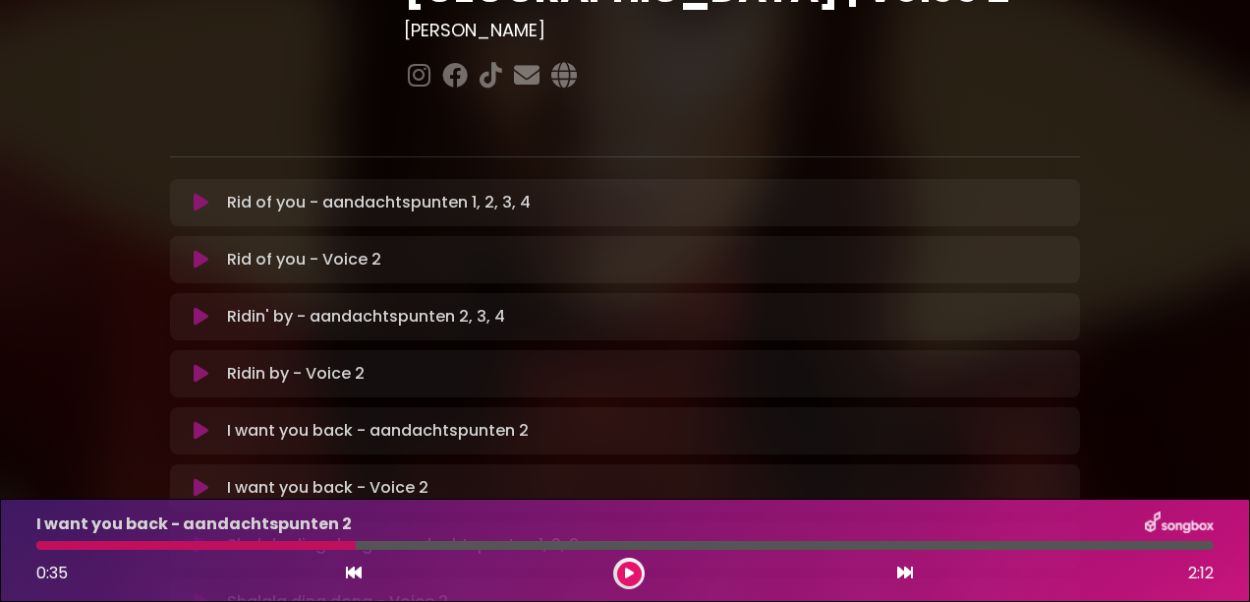
click at [196, 419] on icon at bounding box center [201, 431] width 25 height 25
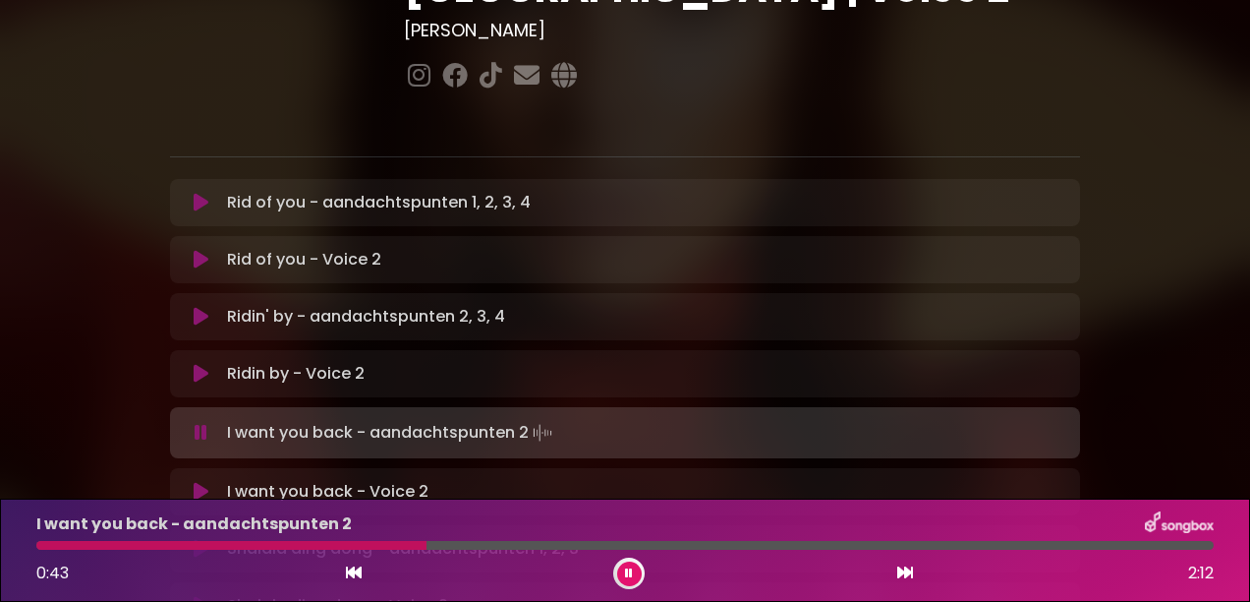
click at [196, 421] on icon at bounding box center [201, 433] width 22 height 24
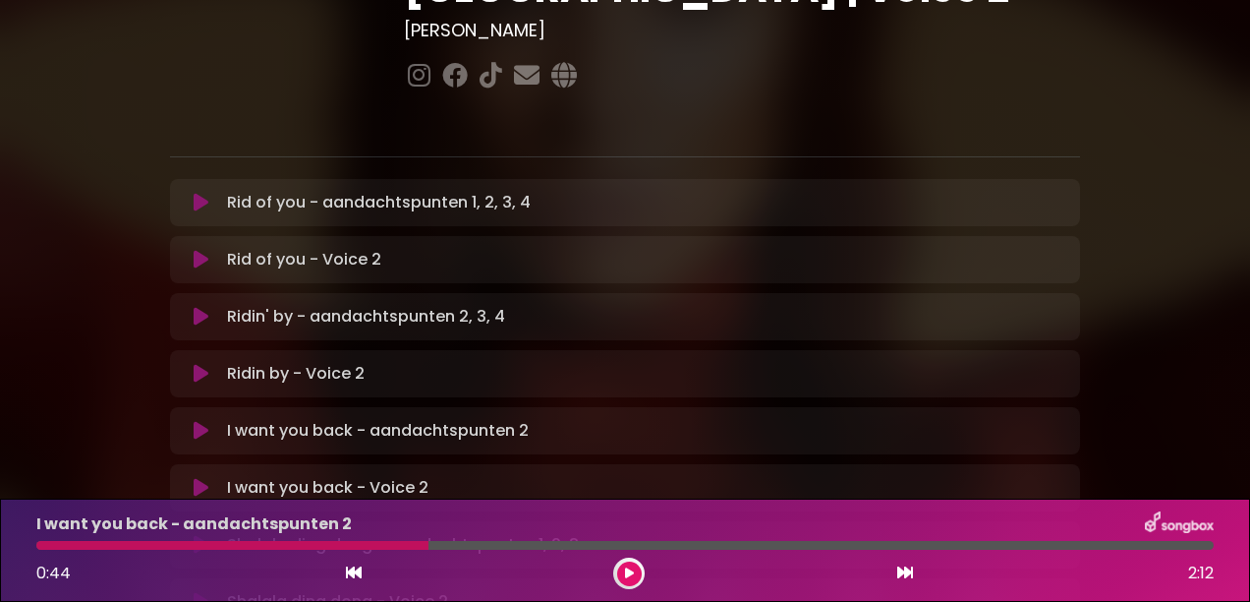
click at [190, 421] on button at bounding box center [200, 431] width 37 height 20
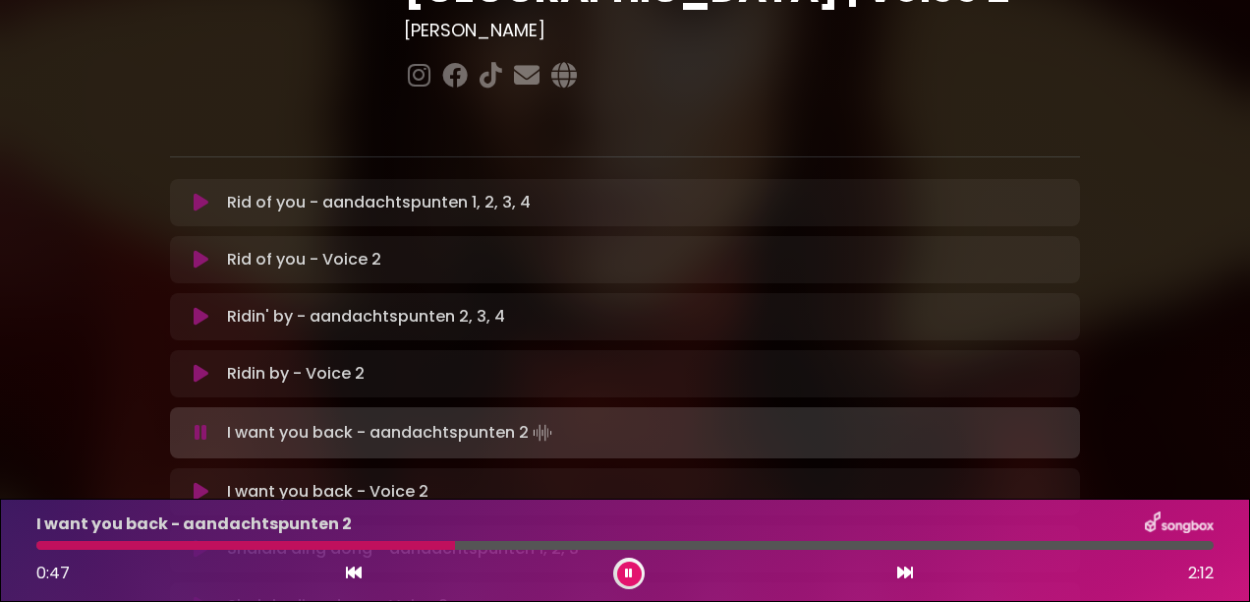
click at [190, 423] on button at bounding box center [200, 433] width 37 height 20
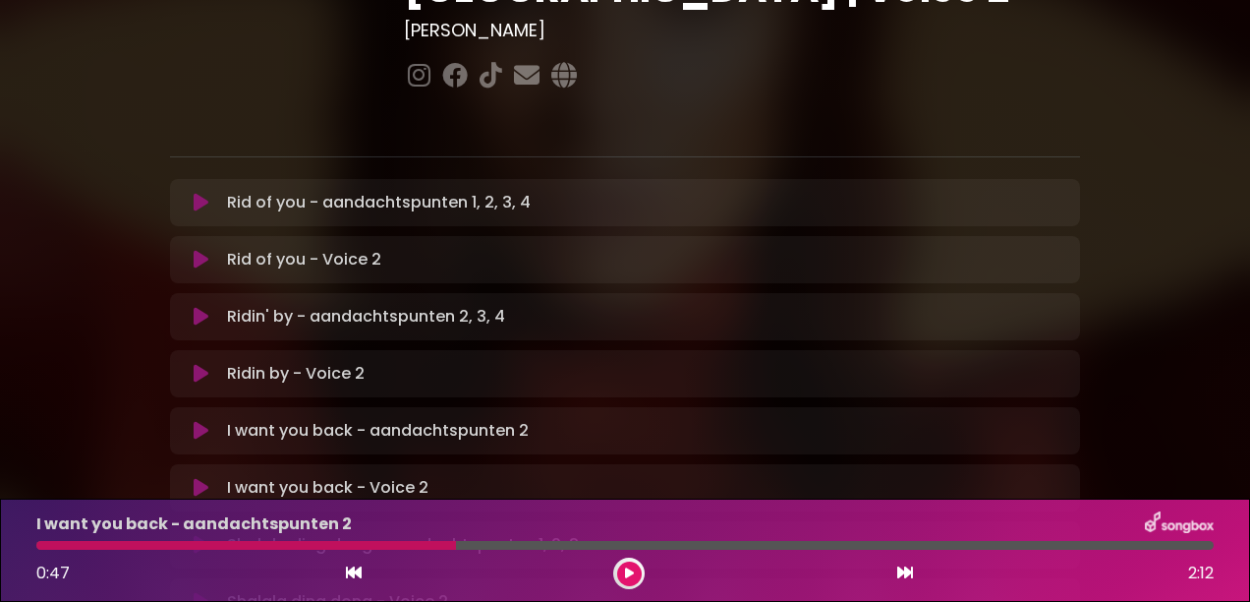
click at [190, 421] on button at bounding box center [200, 431] width 37 height 20
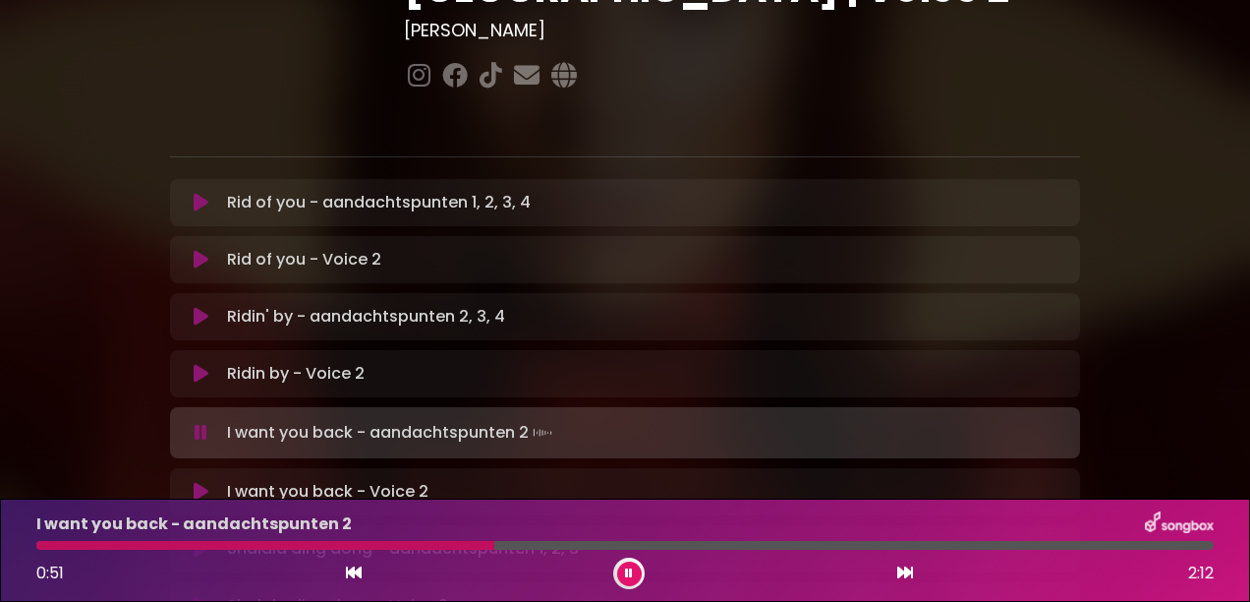
click at [190, 423] on button at bounding box center [200, 433] width 37 height 20
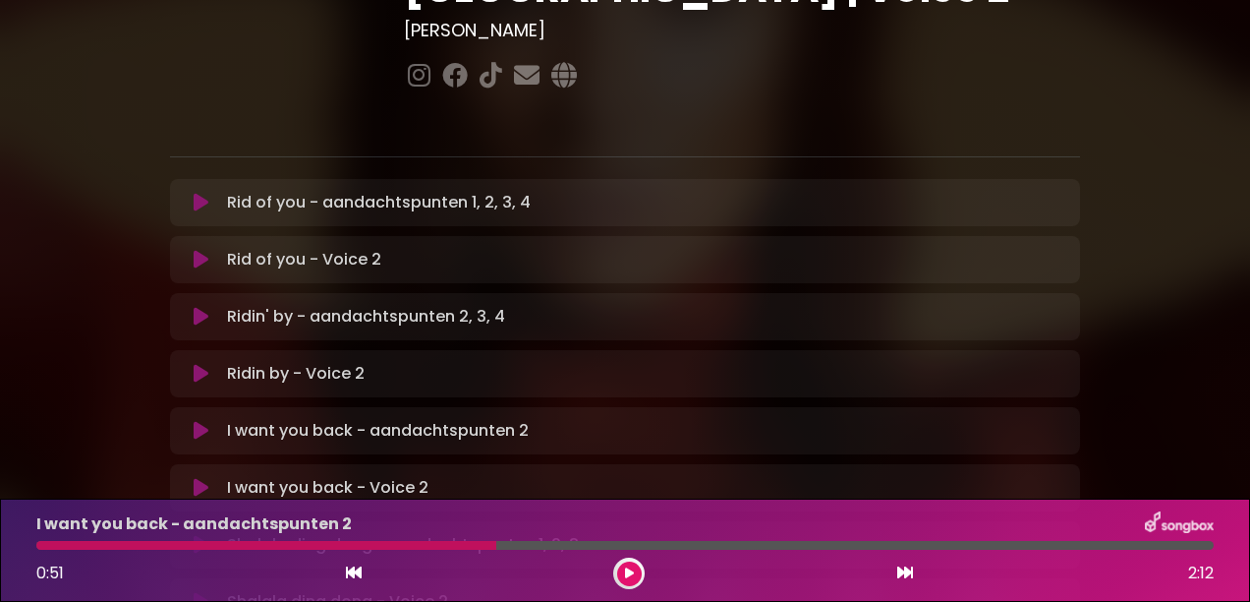
click at [190, 421] on button at bounding box center [200, 431] width 37 height 20
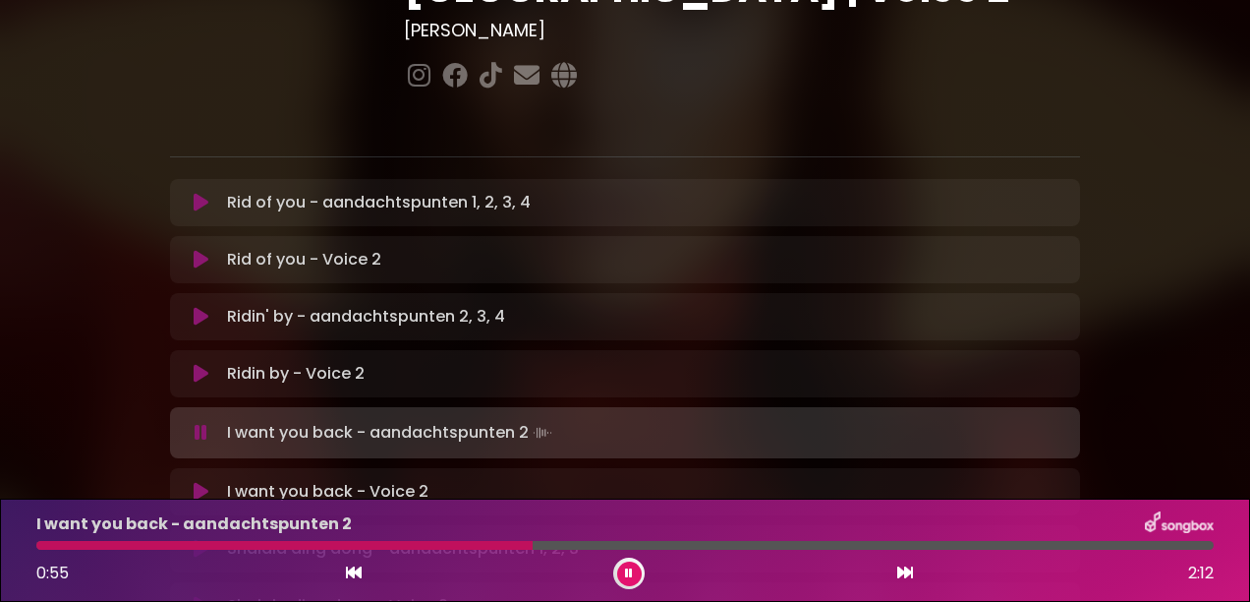
click at [190, 423] on button at bounding box center [200, 433] width 37 height 20
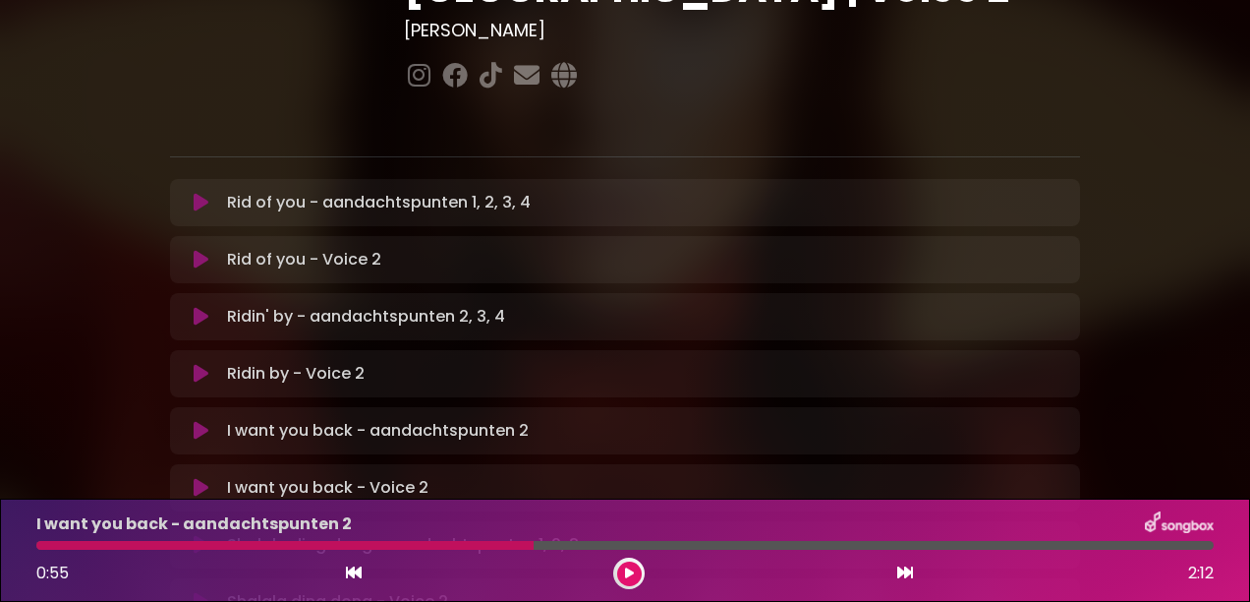
click at [190, 421] on button at bounding box center [200, 431] width 37 height 20
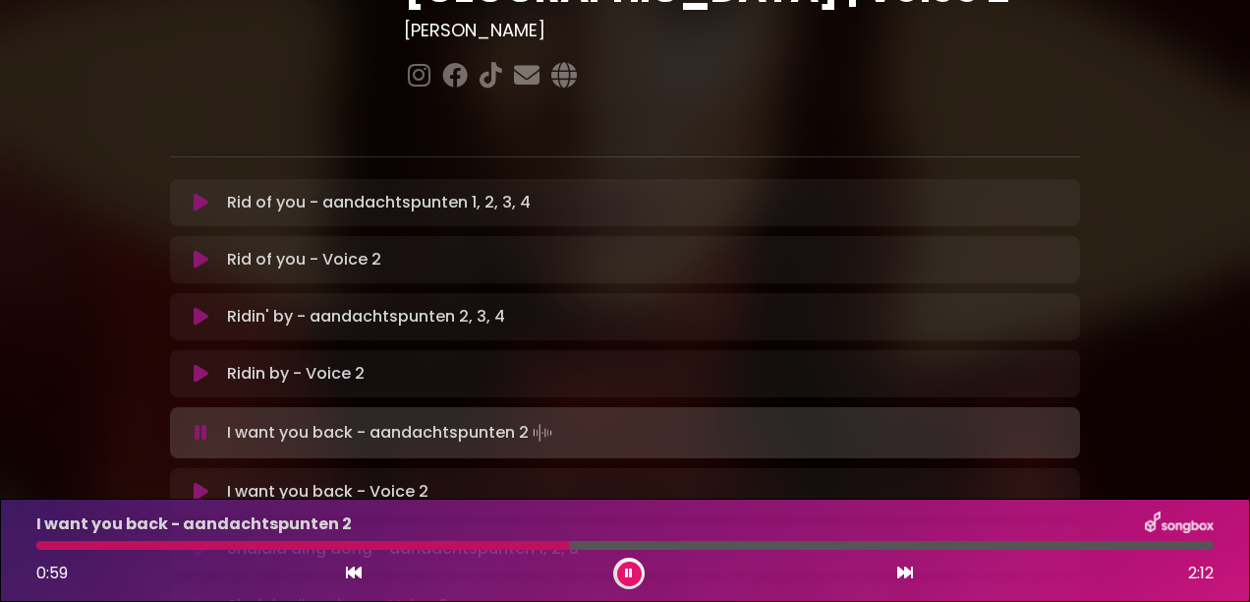
click at [190, 423] on button at bounding box center [200, 433] width 37 height 20
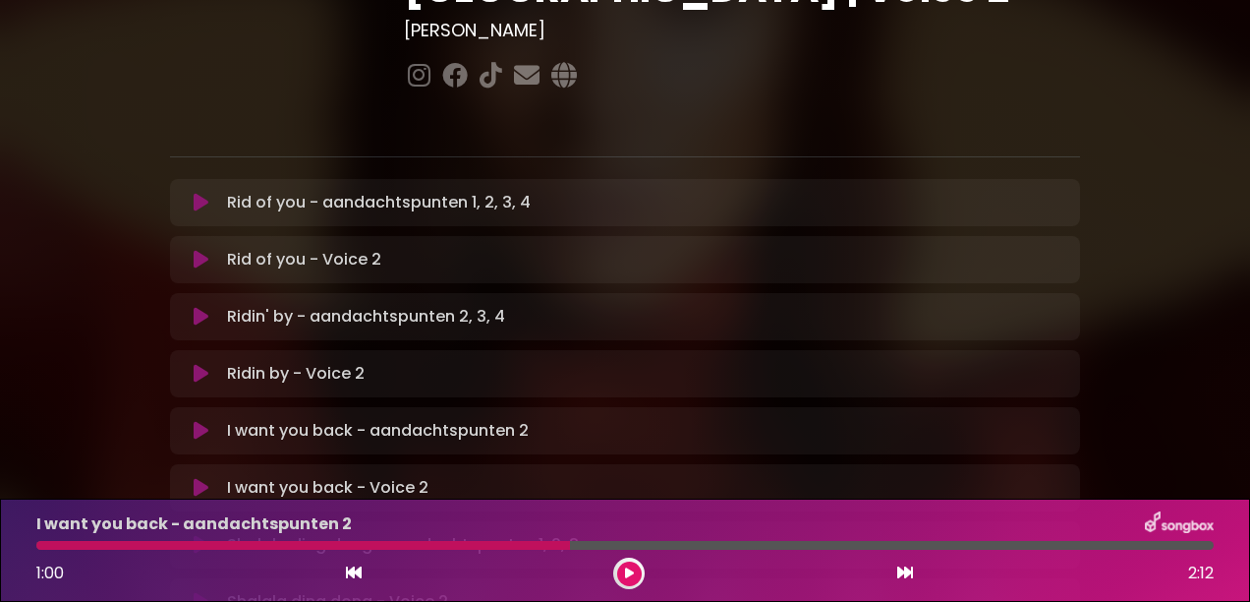
click at [190, 421] on button at bounding box center [200, 431] width 37 height 20
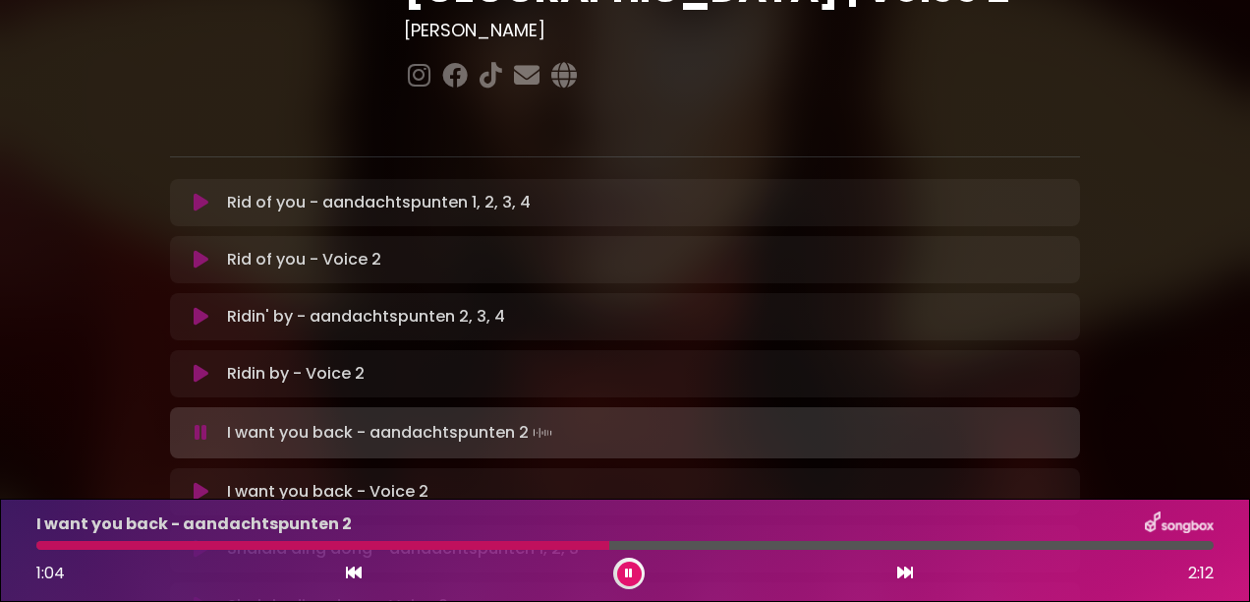
click at [190, 423] on button at bounding box center [200, 433] width 37 height 20
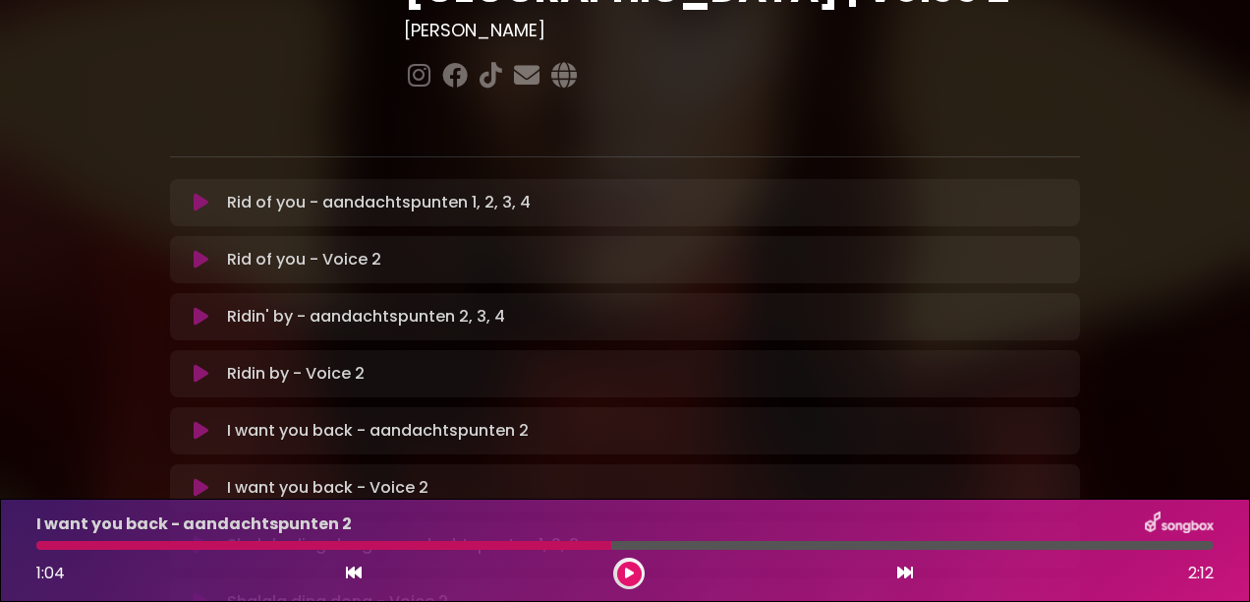
click at [190, 421] on button at bounding box center [200, 431] width 37 height 20
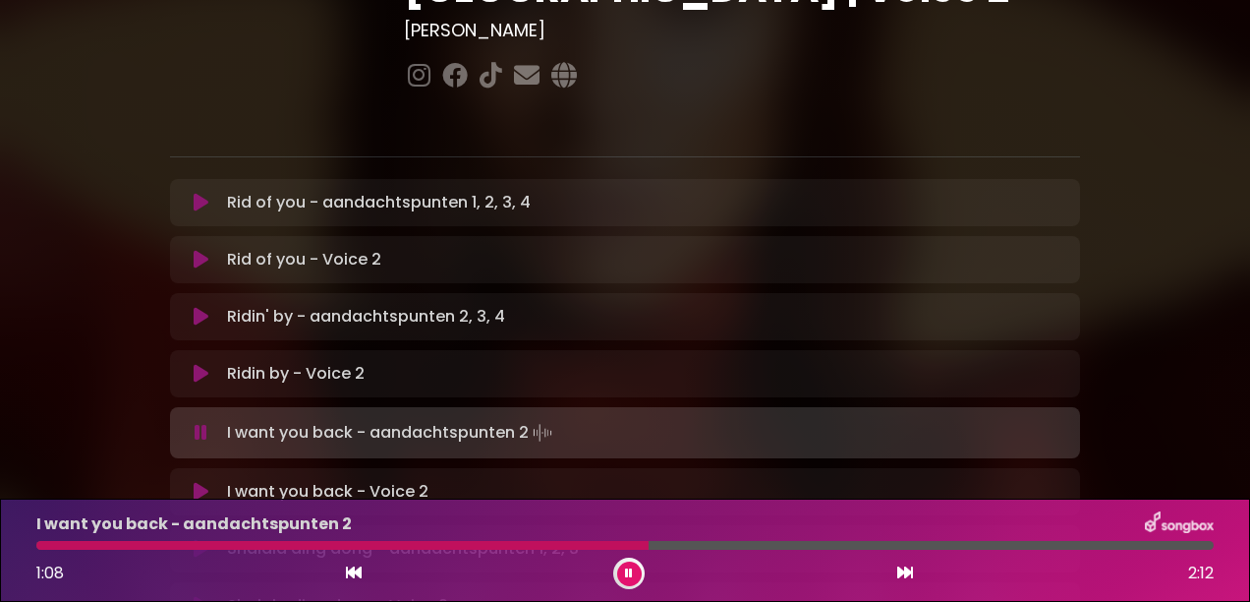
click at [192, 419] on div "I want you back - aandachtspunten 2 Loading Track..." at bounding box center [625, 433] width 887 height 28
click at [185, 423] on button at bounding box center [200, 433] width 37 height 20
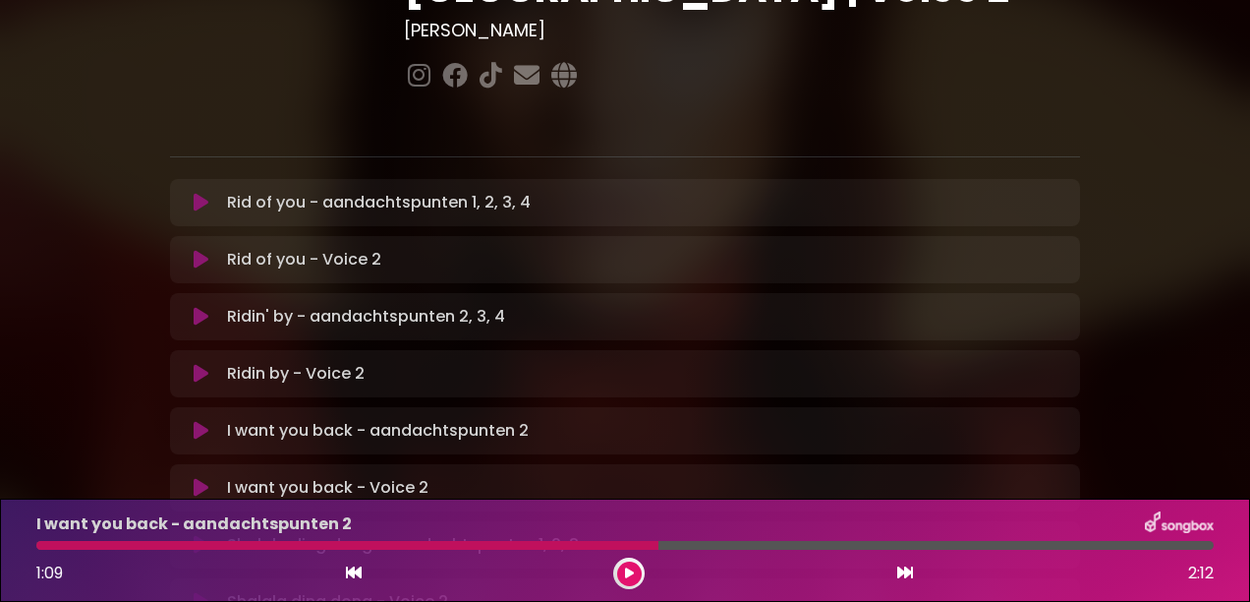
click at [194, 419] on div "I want you back - aandachtspunten 2 Loading Track..." at bounding box center [625, 431] width 887 height 24
click at [193, 421] on button at bounding box center [200, 431] width 37 height 20
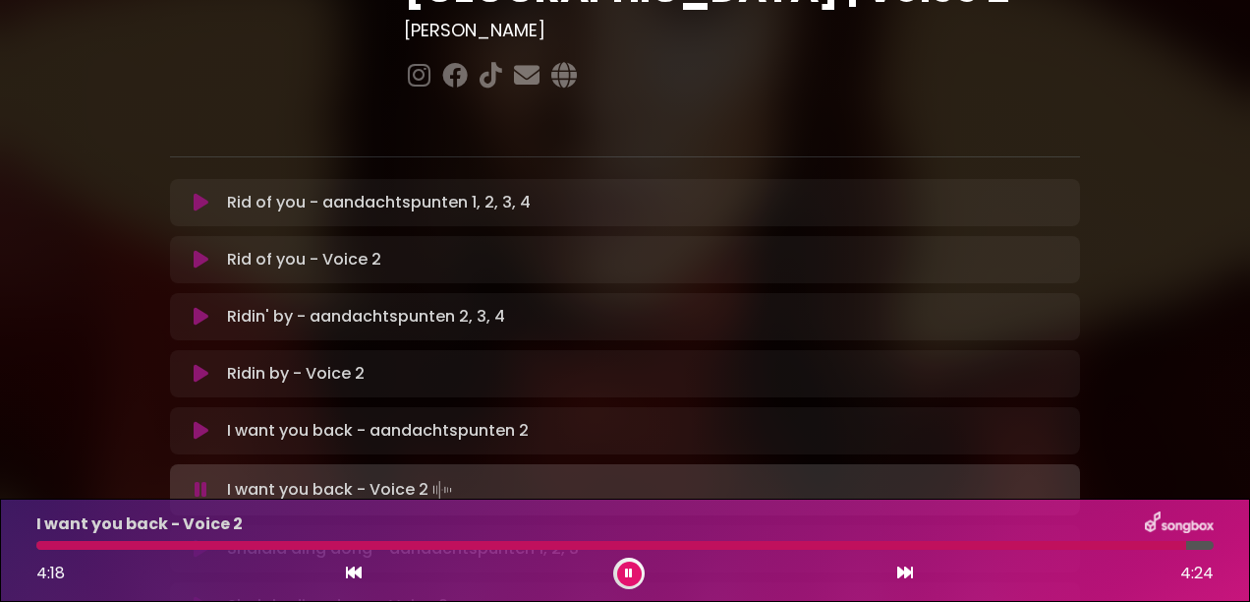
click at [194, 539] on icon at bounding box center [201, 549] width 15 height 20
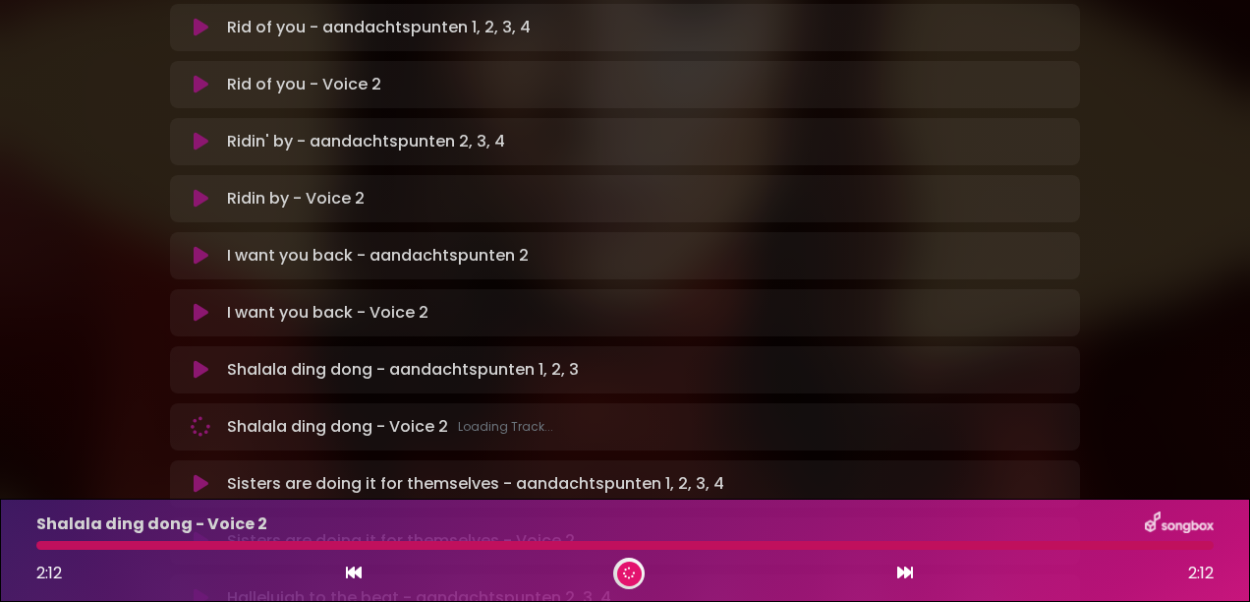
scroll to position [491, 0]
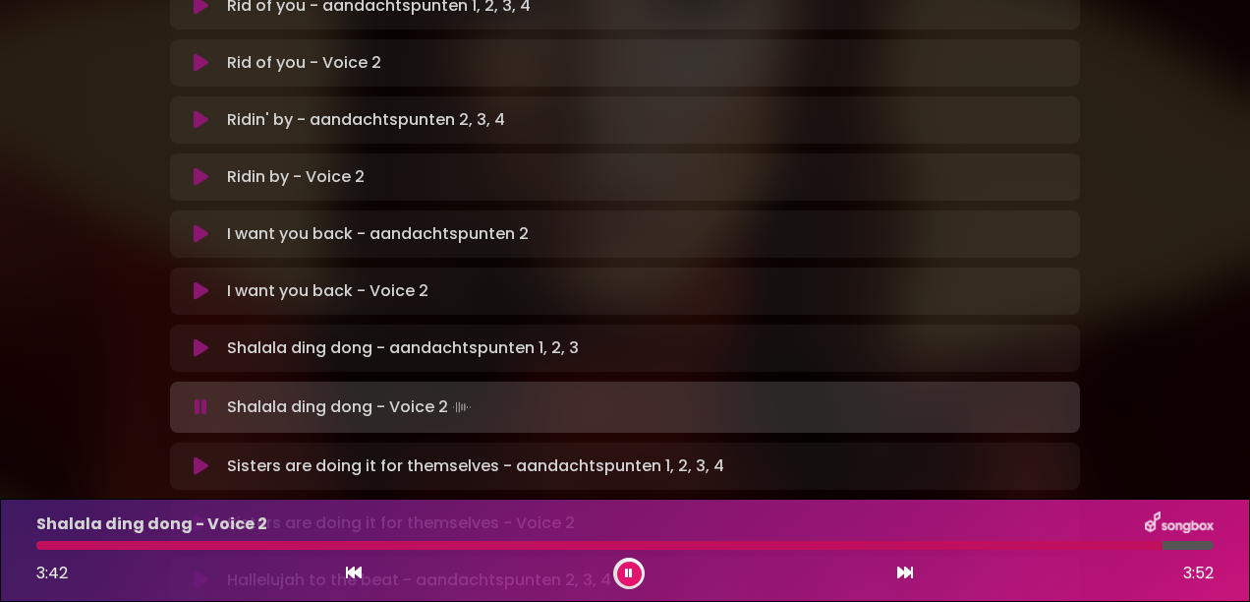
click at [191, 456] on button at bounding box center [200, 466] width 37 height 20
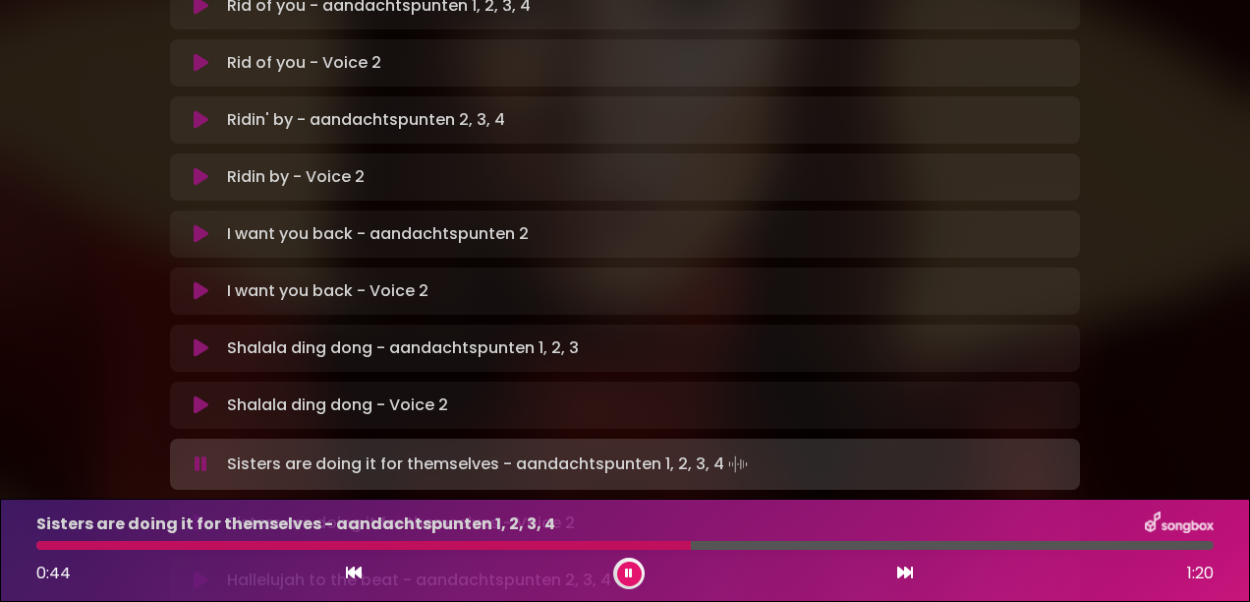
click at [195, 454] on icon at bounding box center [201, 464] width 13 height 20
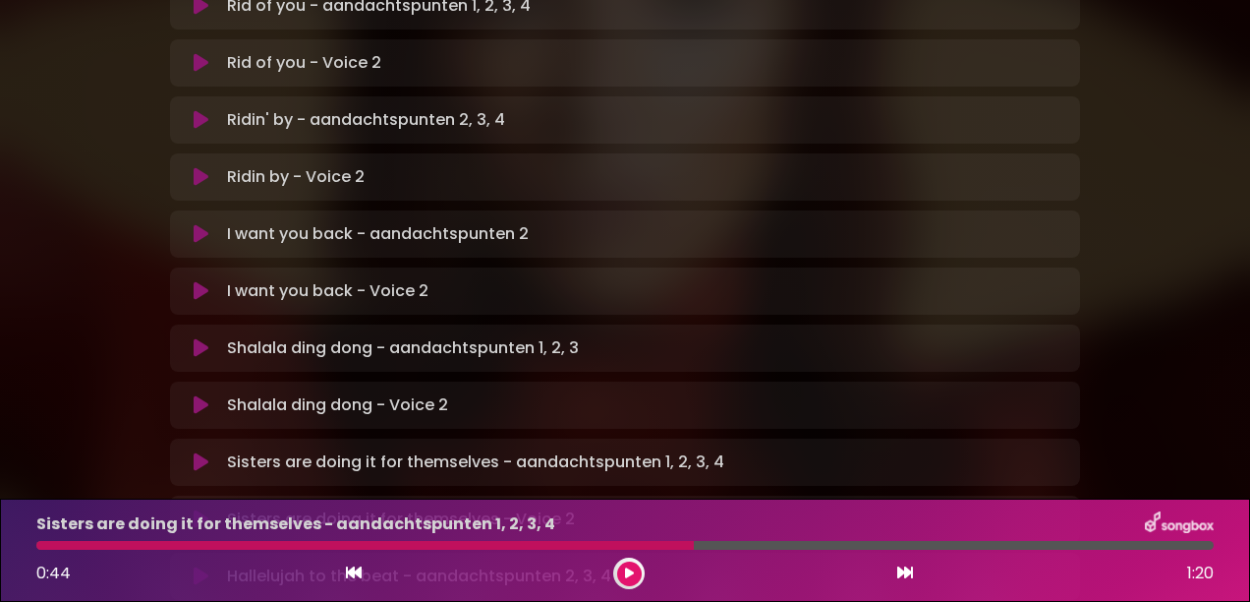
click at [195, 452] on icon at bounding box center [201, 462] width 15 height 20
